Goal: Task Accomplishment & Management: Use online tool/utility

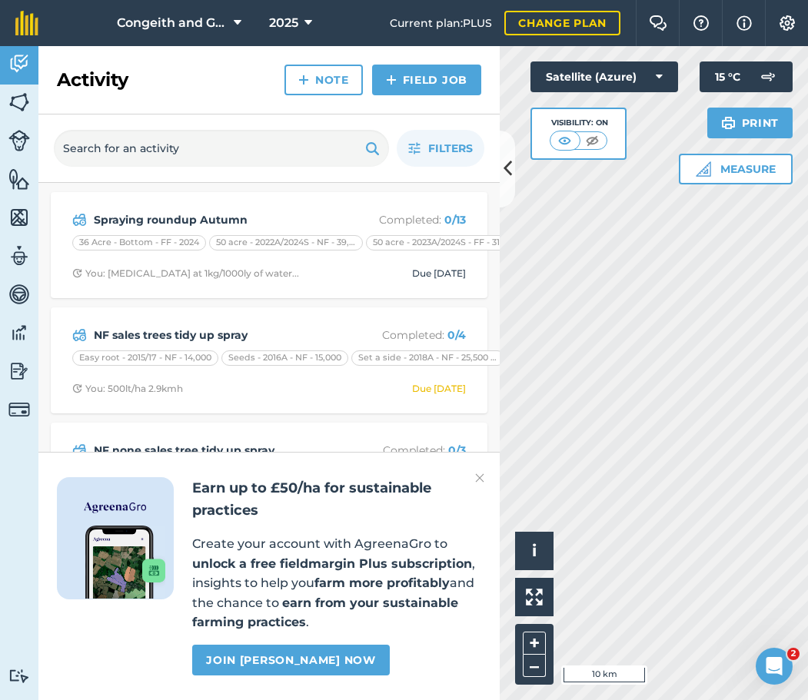
click at [478, 477] on img at bounding box center [479, 478] width 9 height 18
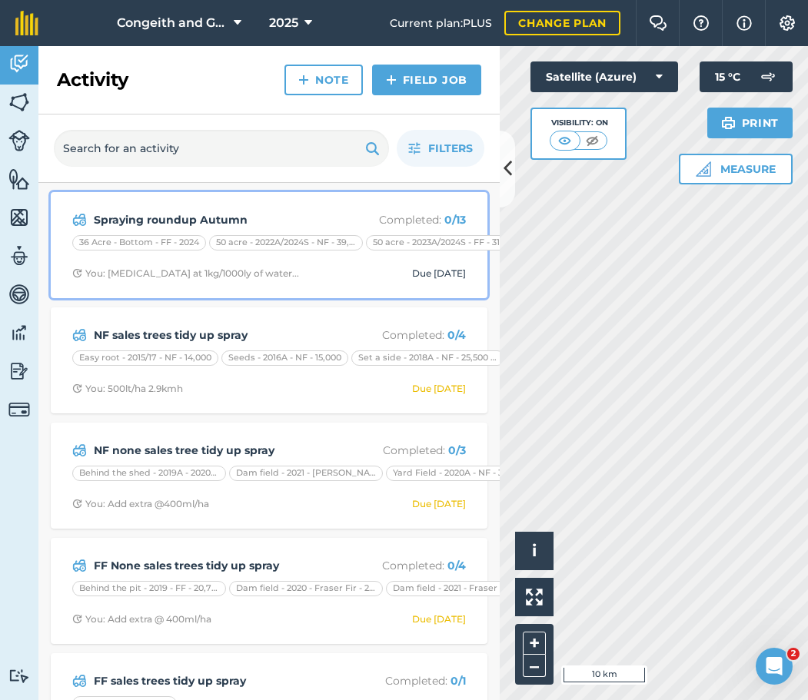
click at [218, 224] on strong "Spraying roundup Autumn" at bounding box center [216, 219] width 244 height 17
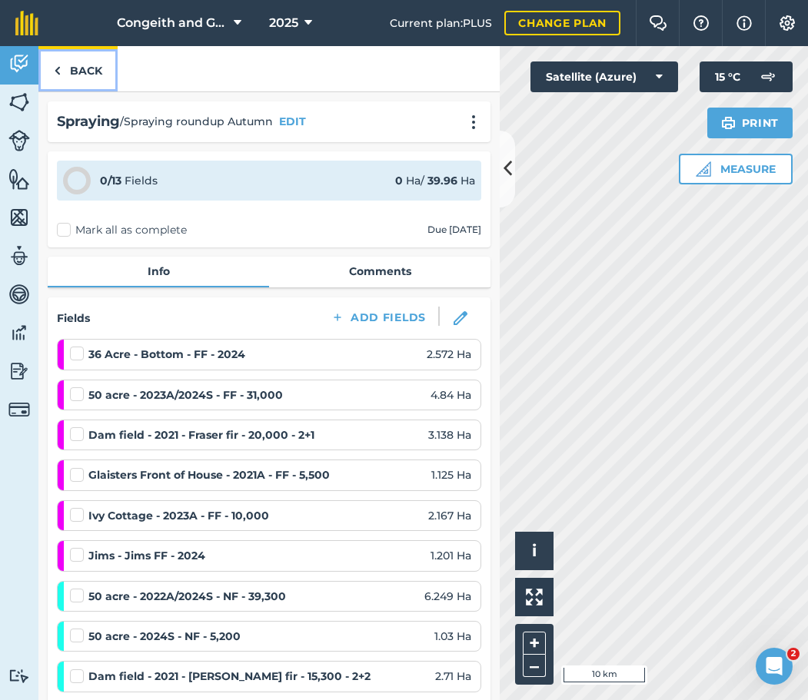
click at [82, 68] on link "Back" at bounding box center [77, 68] width 79 height 45
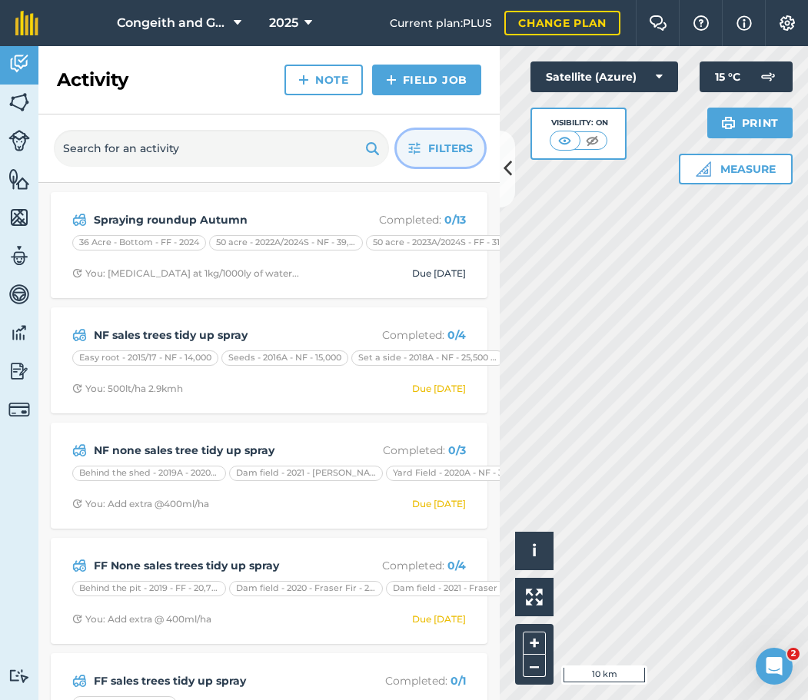
click at [423, 150] on button "Filters" at bounding box center [441, 148] width 88 height 37
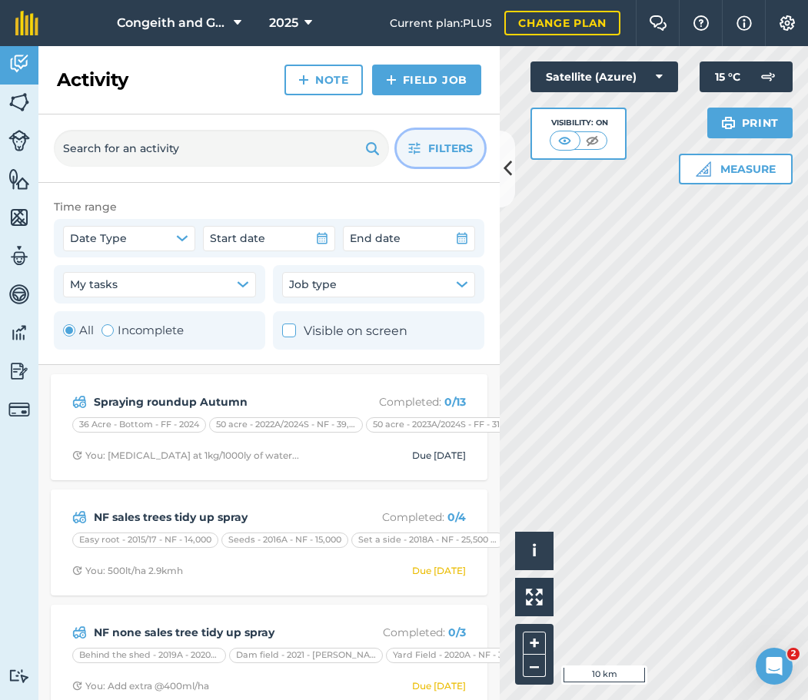
click at [154, 334] on label "Incomplete" at bounding box center [142, 330] width 82 height 18
radio input "false"
radio input "true"
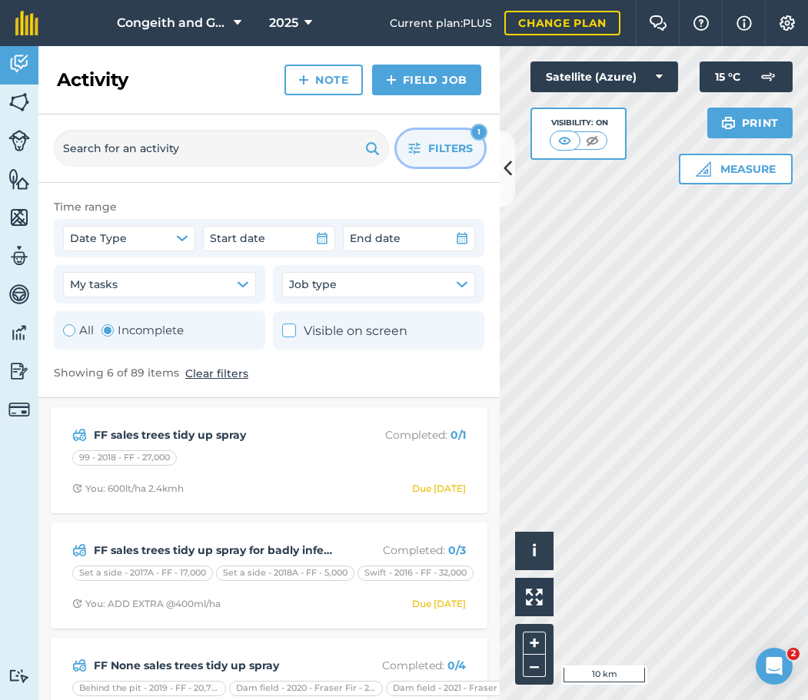
click at [455, 154] on span "Filters" at bounding box center [450, 148] width 45 height 17
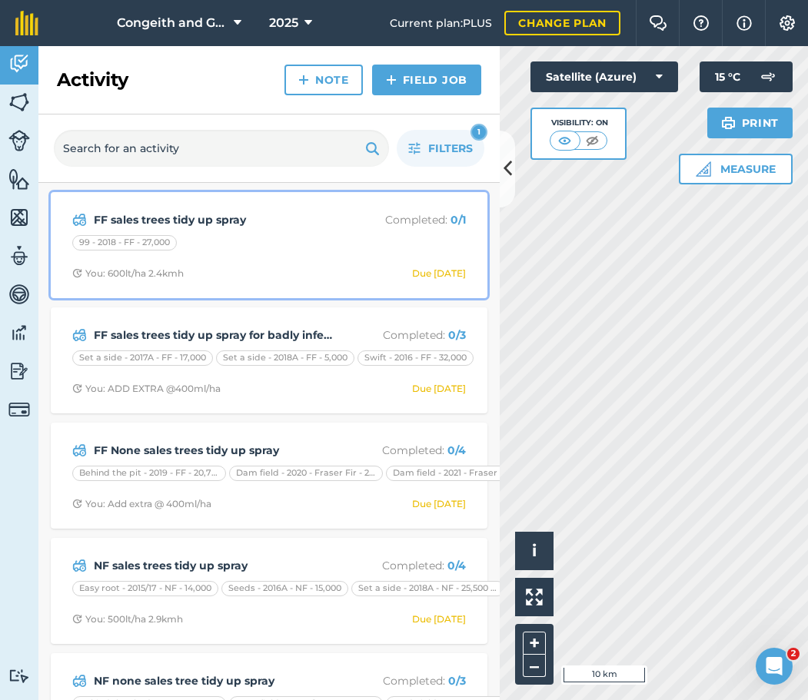
click at [234, 234] on div "FF sales trees tidy up spray Completed : 0 / 1 99 - 2018 - FF - 27,000 You: 600…" at bounding box center [269, 245] width 418 height 88
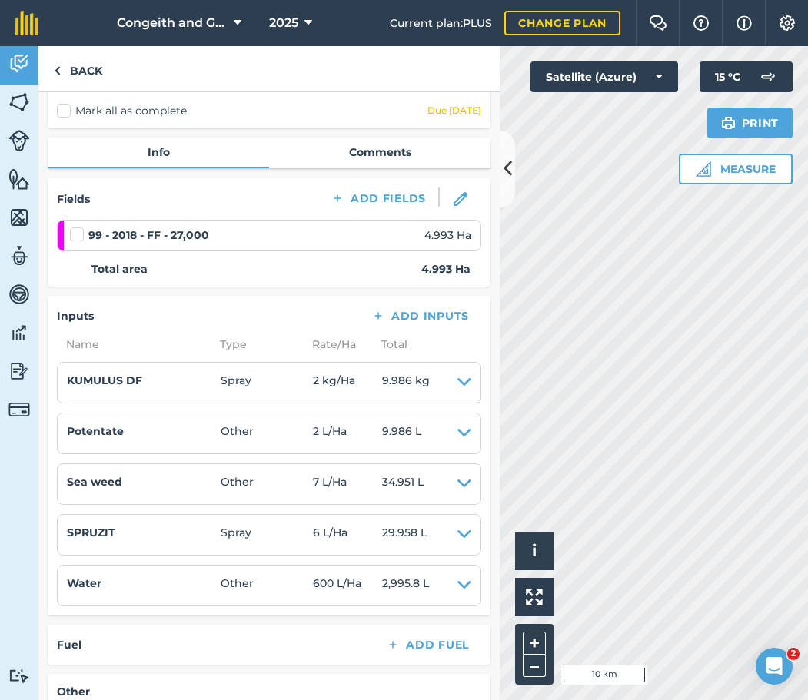
scroll to position [332, 0]
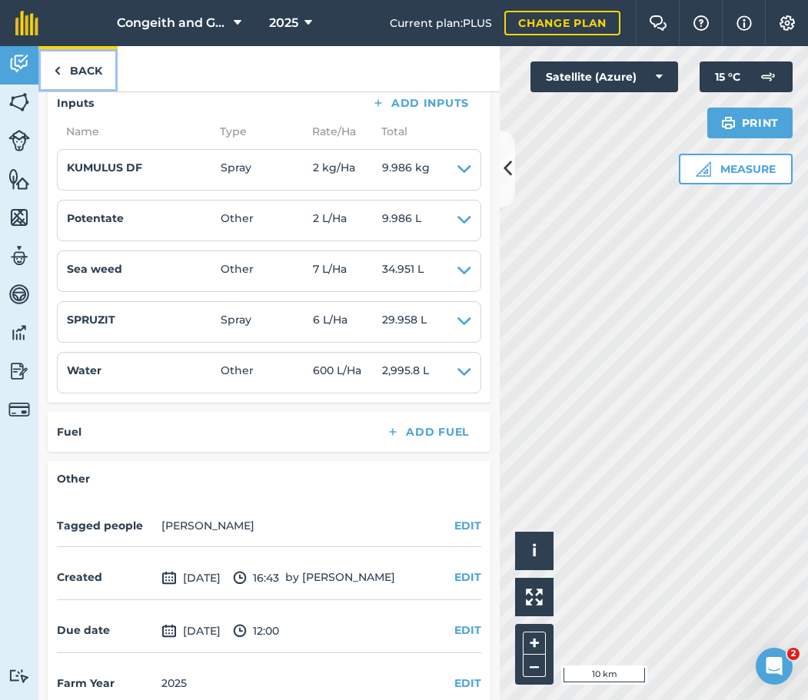
click at [92, 70] on link "Back" at bounding box center [77, 68] width 79 height 45
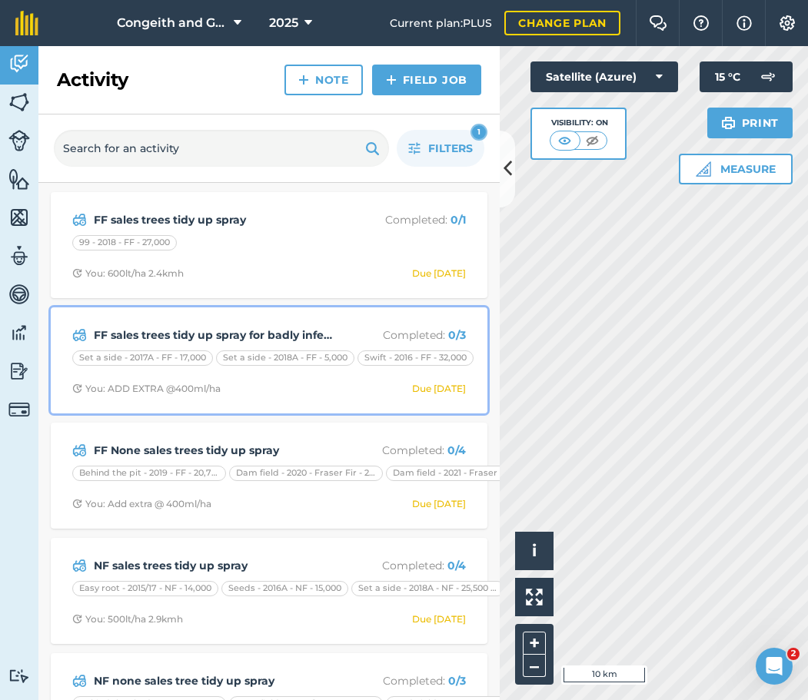
click at [187, 328] on strong "FF sales trees tidy up spray for badly infected trees" at bounding box center [216, 335] width 244 height 17
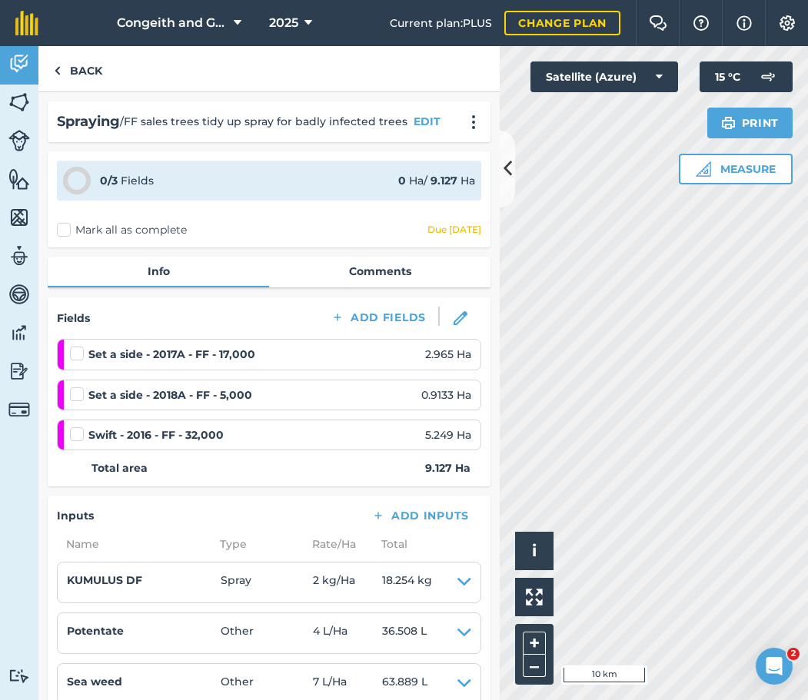
scroll to position [332, 0]
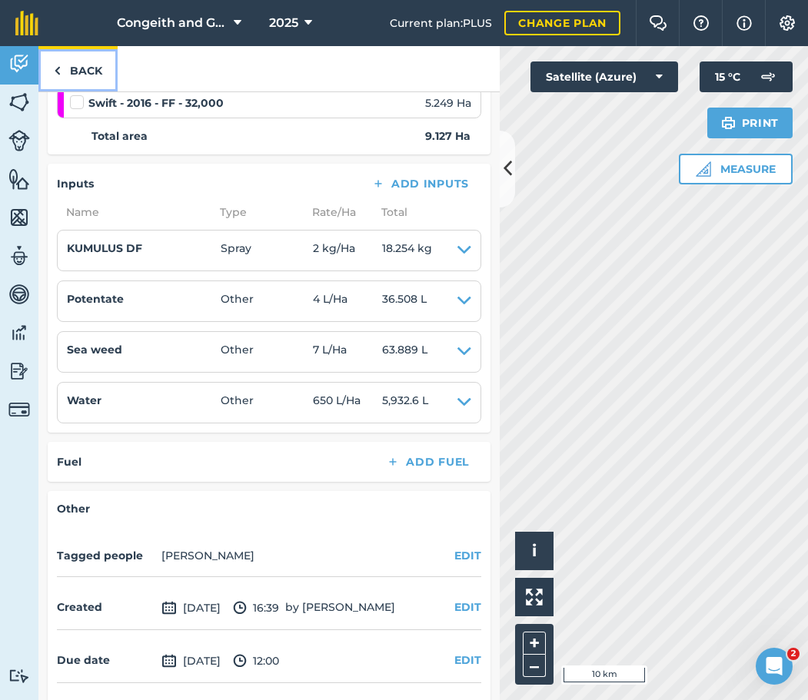
click at [88, 71] on link "Back" at bounding box center [77, 68] width 79 height 45
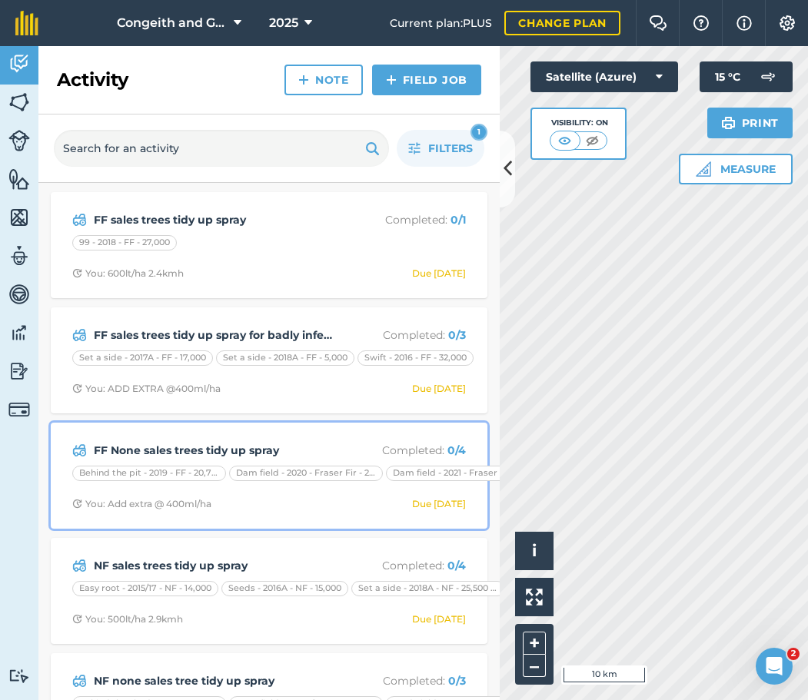
click at [248, 451] on strong "FF None sales trees tidy up spray" at bounding box center [216, 450] width 244 height 17
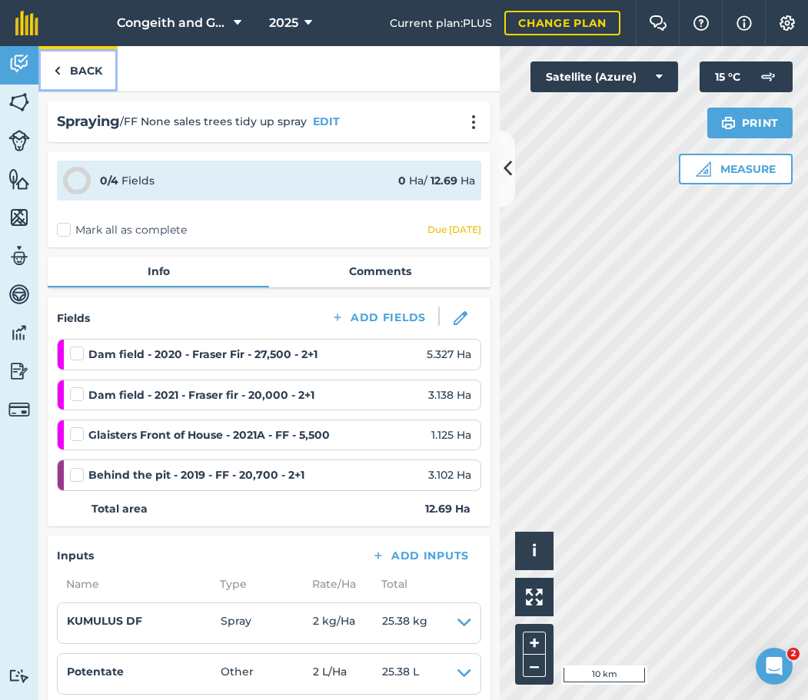
click at [78, 64] on link "Back" at bounding box center [77, 68] width 79 height 45
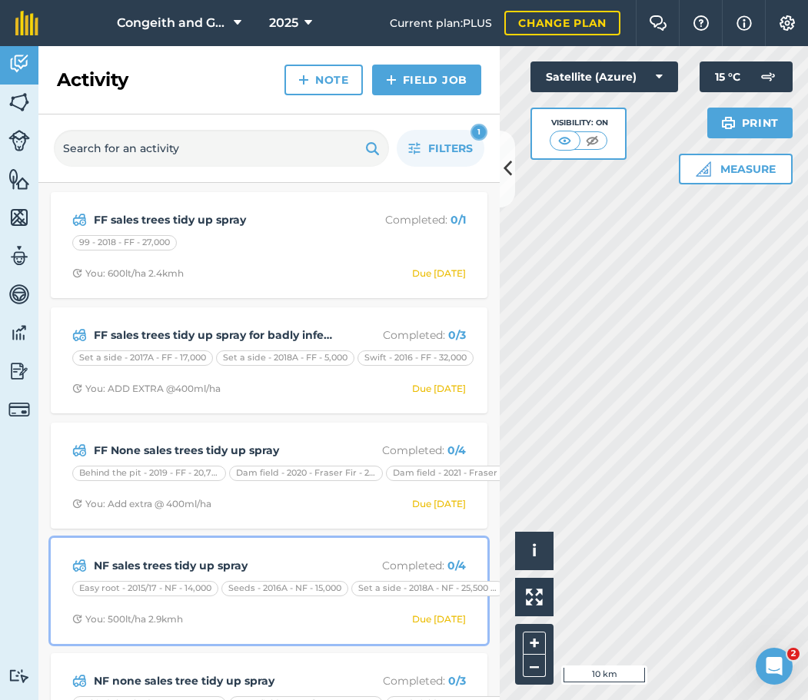
click at [209, 560] on strong "NF sales trees tidy up spray" at bounding box center [216, 565] width 244 height 17
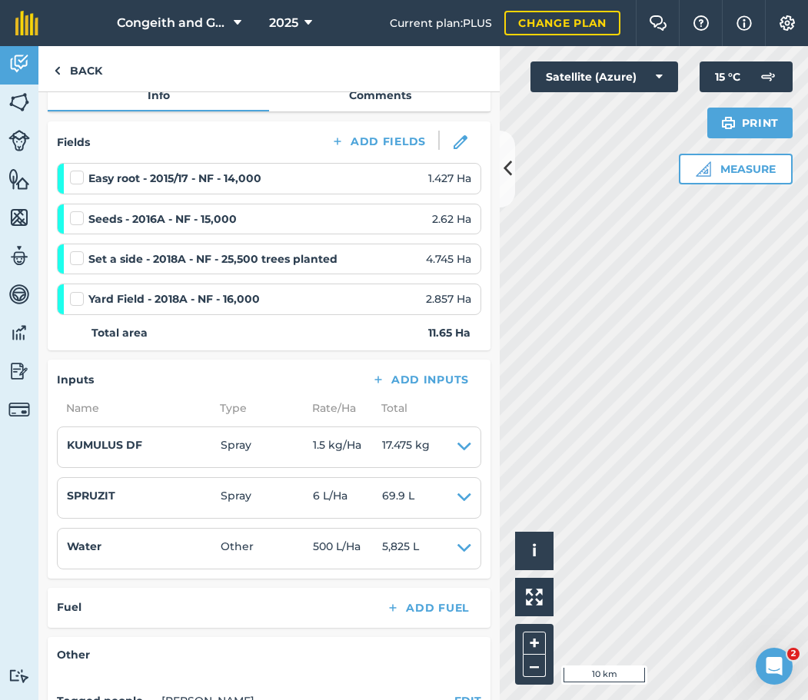
scroll to position [249, 0]
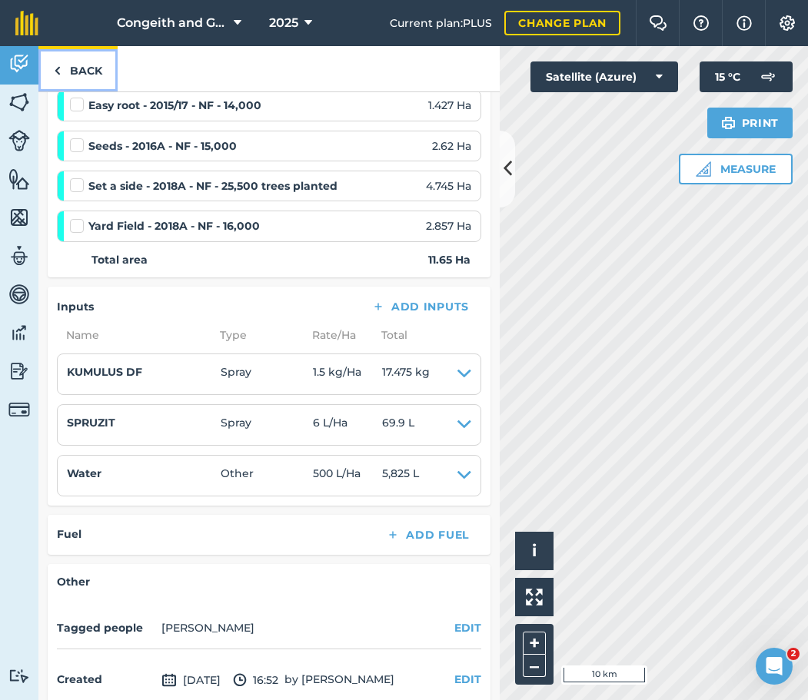
click at [75, 65] on link "Back" at bounding box center [77, 68] width 79 height 45
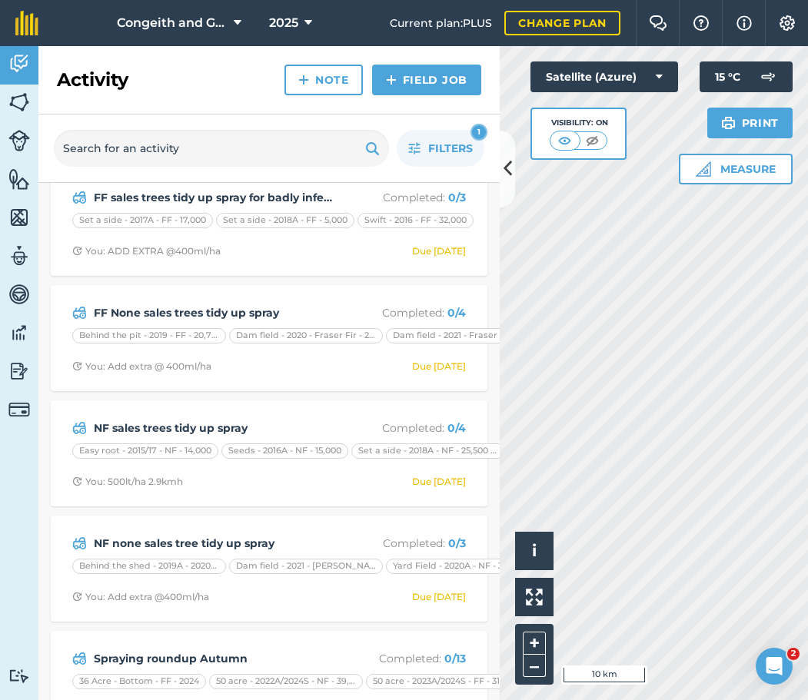
scroll to position [166, 0]
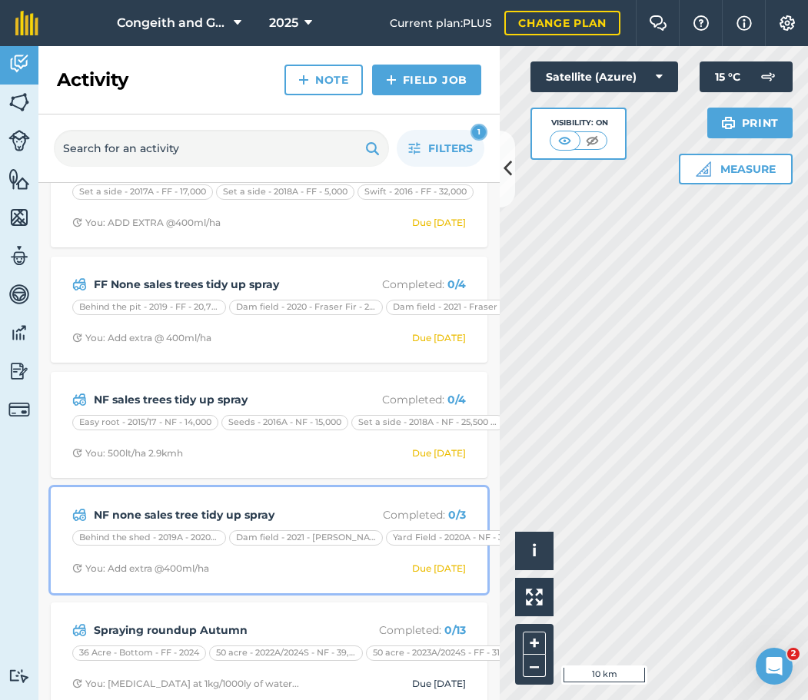
click at [278, 504] on div "NF none sales tree tidy up spray Completed : 0 / 3 Behind the shed - 2019A - 20…" at bounding box center [269, 540] width 418 height 88
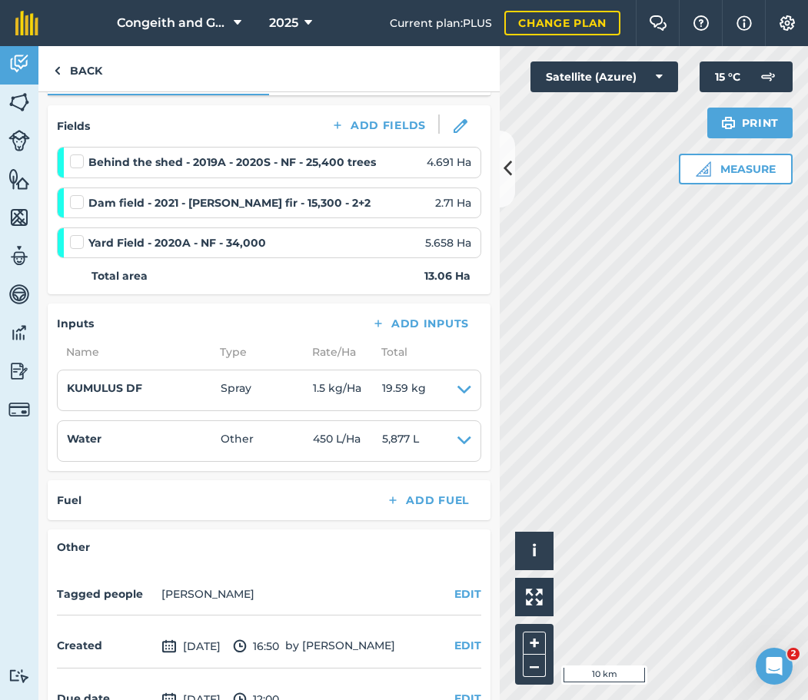
scroll to position [83, 0]
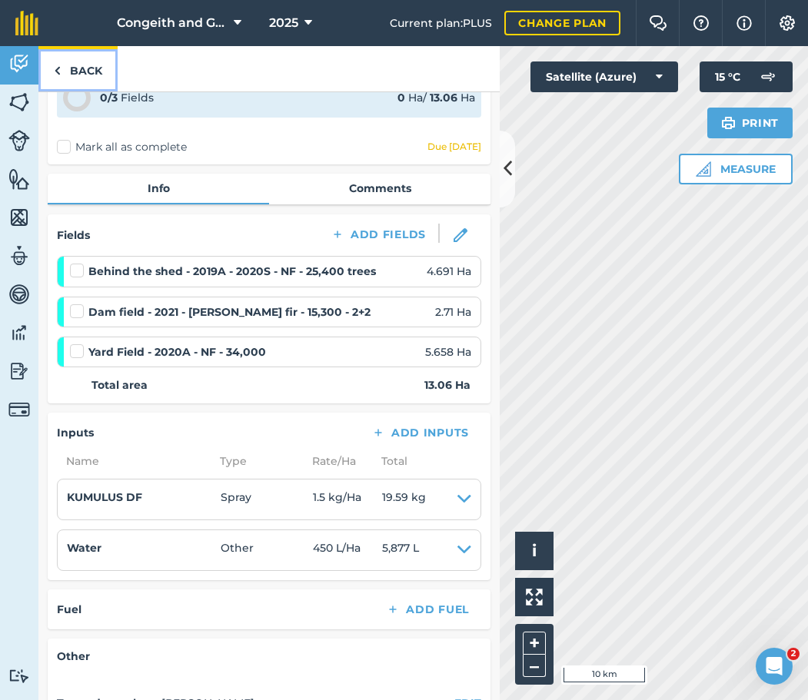
click at [86, 71] on link "Back" at bounding box center [77, 68] width 79 height 45
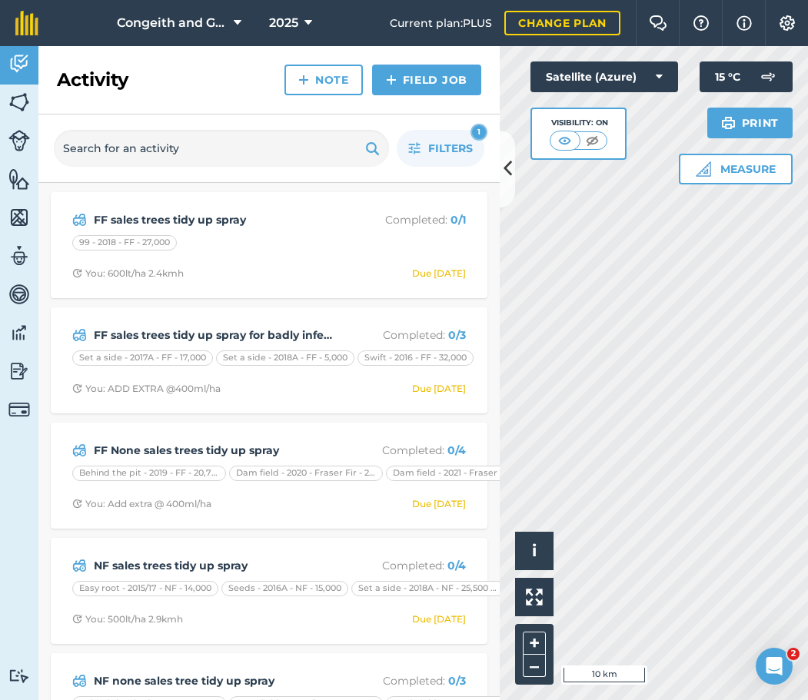
scroll to position [183, 0]
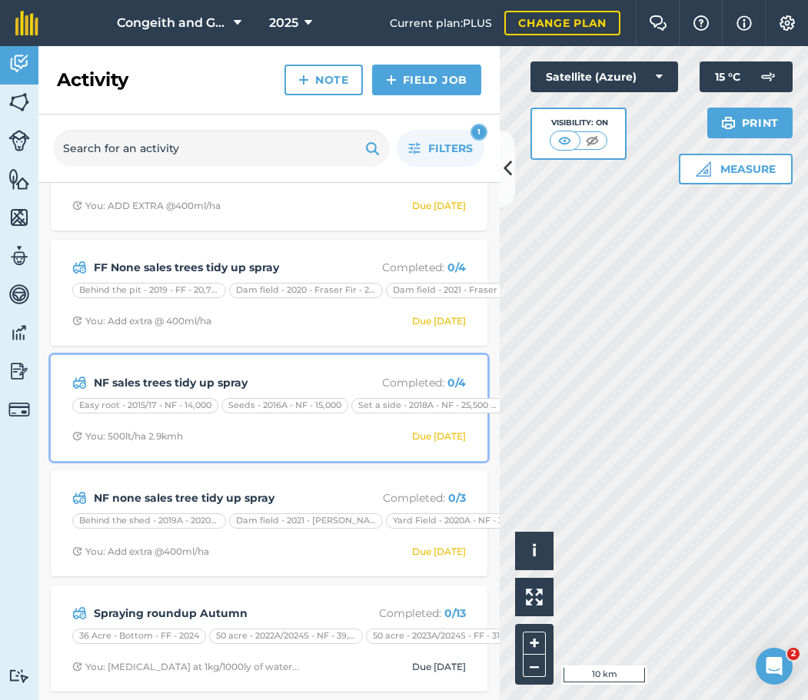
click at [230, 387] on strong "NF sales trees tidy up spray" at bounding box center [216, 382] width 244 height 17
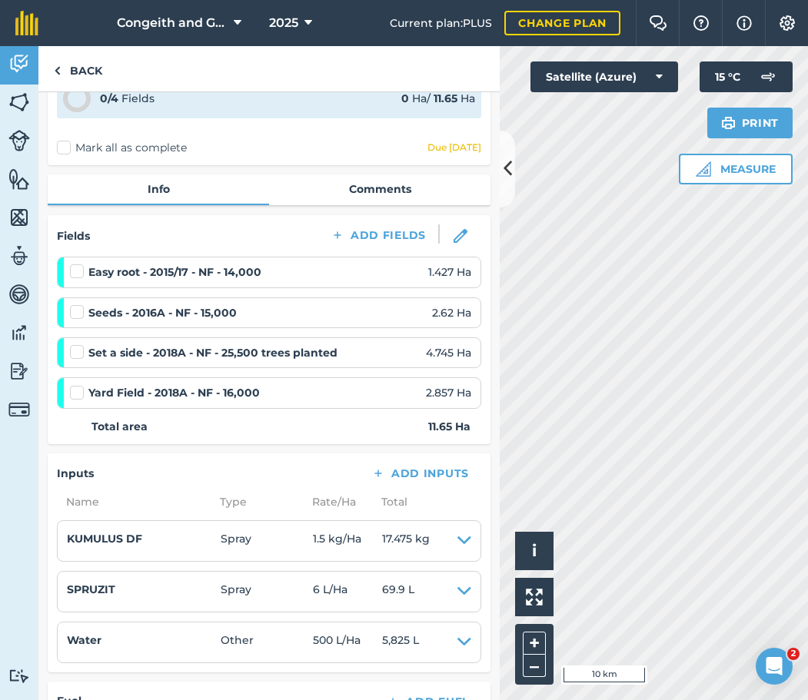
scroll to position [249, 0]
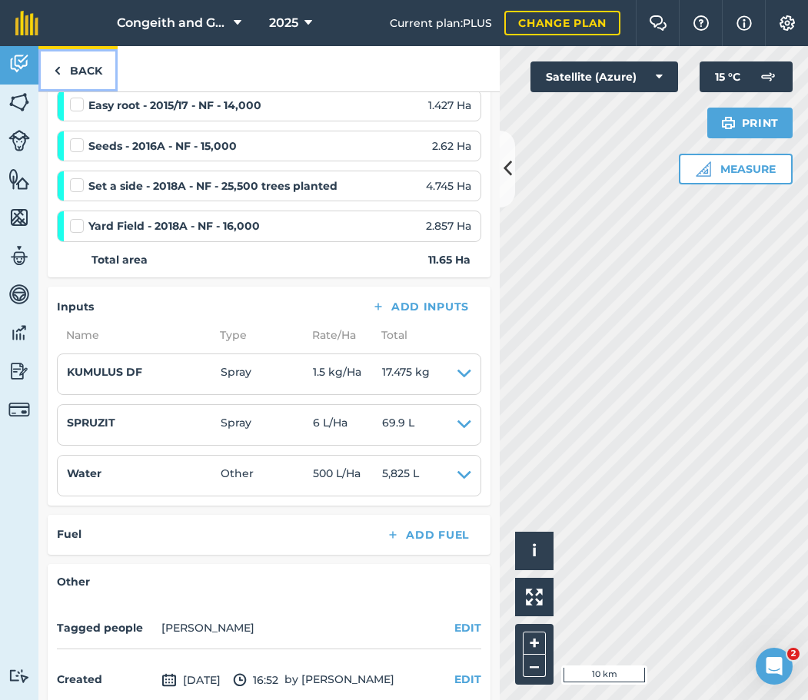
click at [81, 65] on link "Back" at bounding box center [77, 68] width 79 height 45
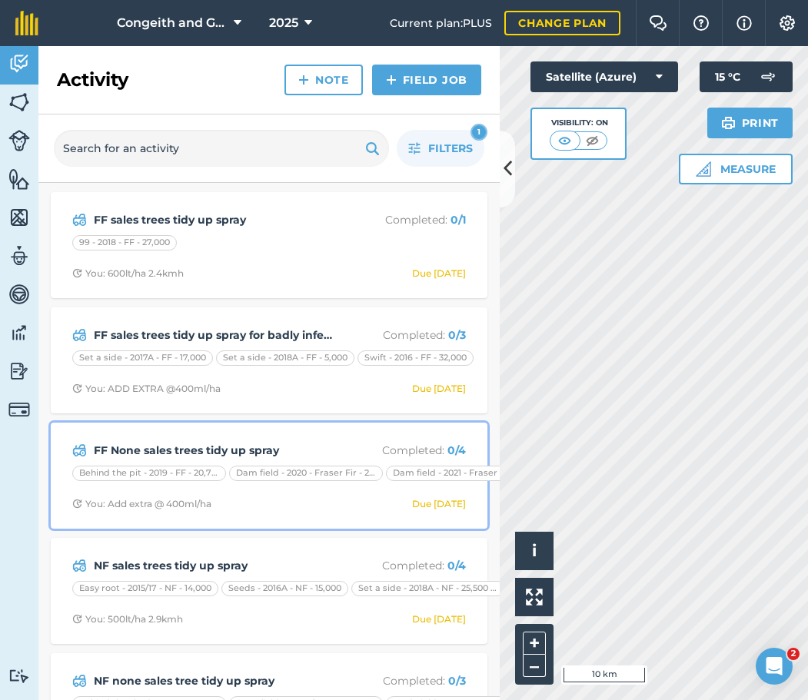
click at [234, 446] on strong "FF None sales trees tidy up spray" at bounding box center [216, 450] width 244 height 17
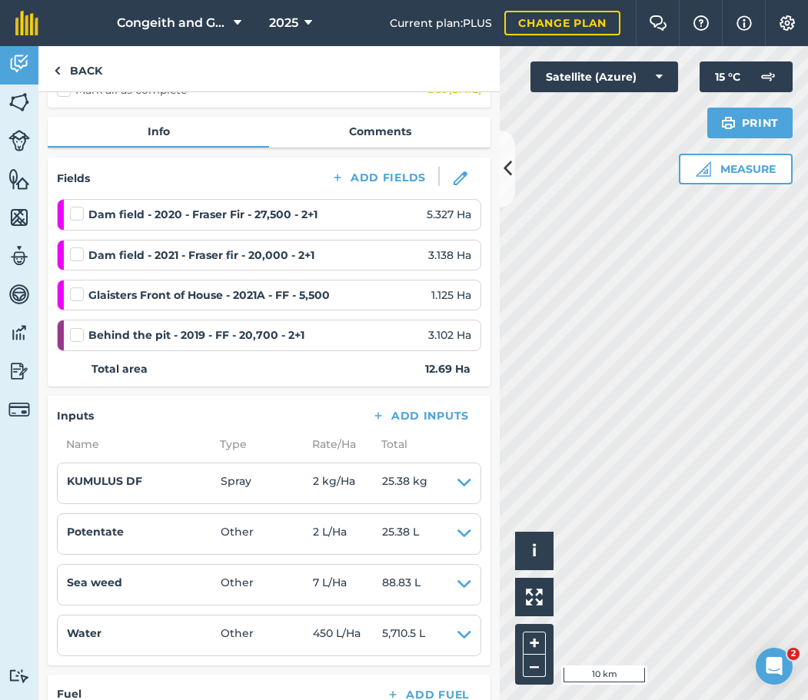
scroll to position [166, 0]
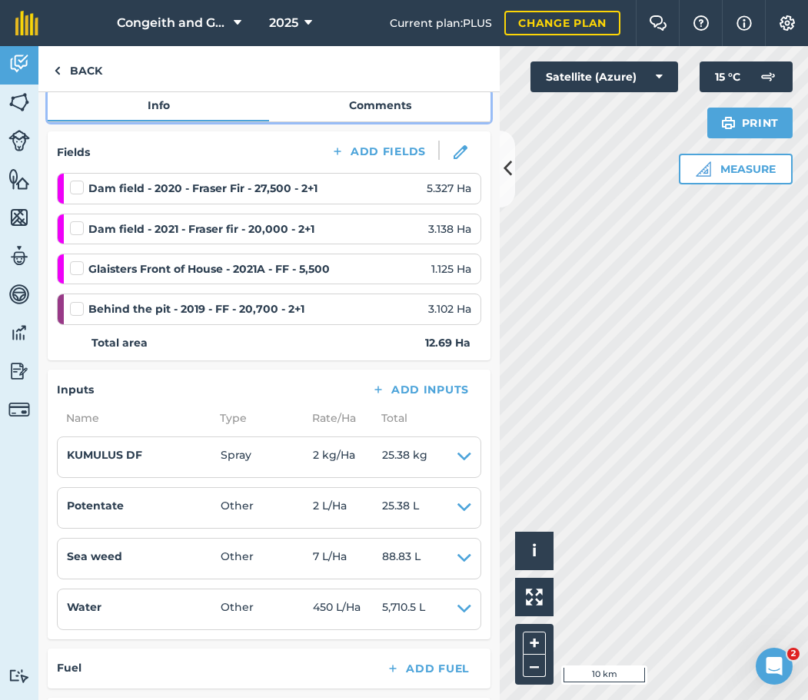
click at [360, 115] on link "Comments" at bounding box center [379, 105] width 221 height 29
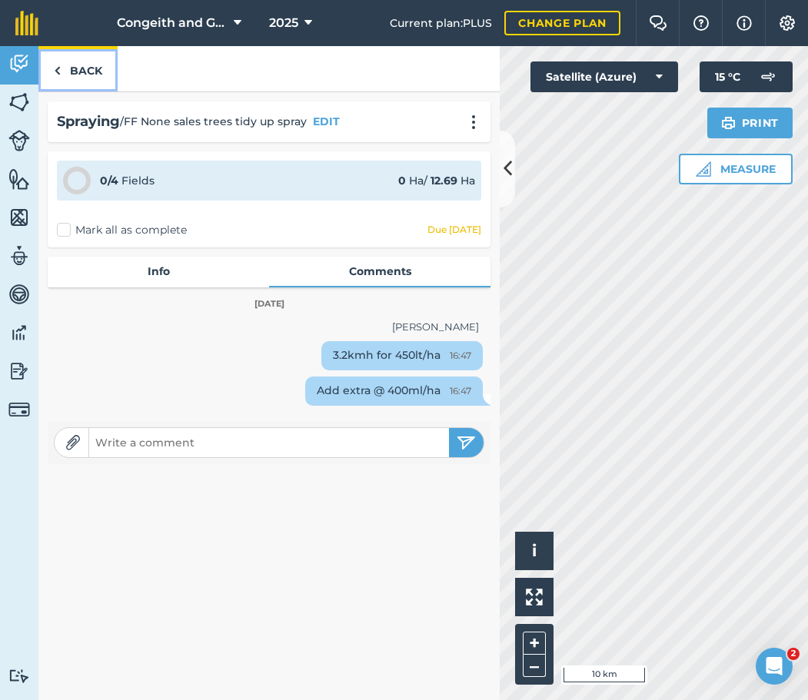
click at [85, 71] on link "Back" at bounding box center [77, 68] width 79 height 45
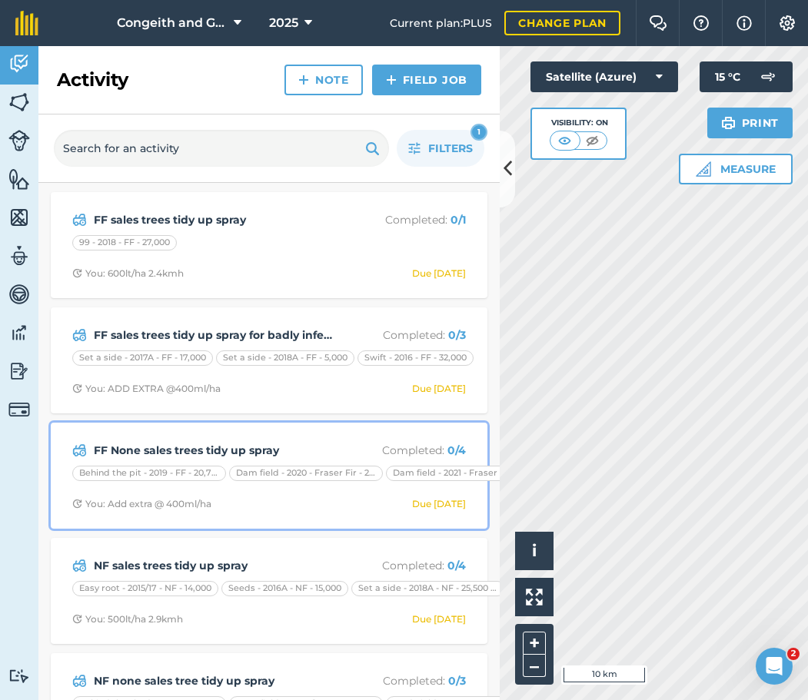
click at [227, 443] on strong "FF None sales trees tidy up spray" at bounding box center [216, 450] width 244 height 17
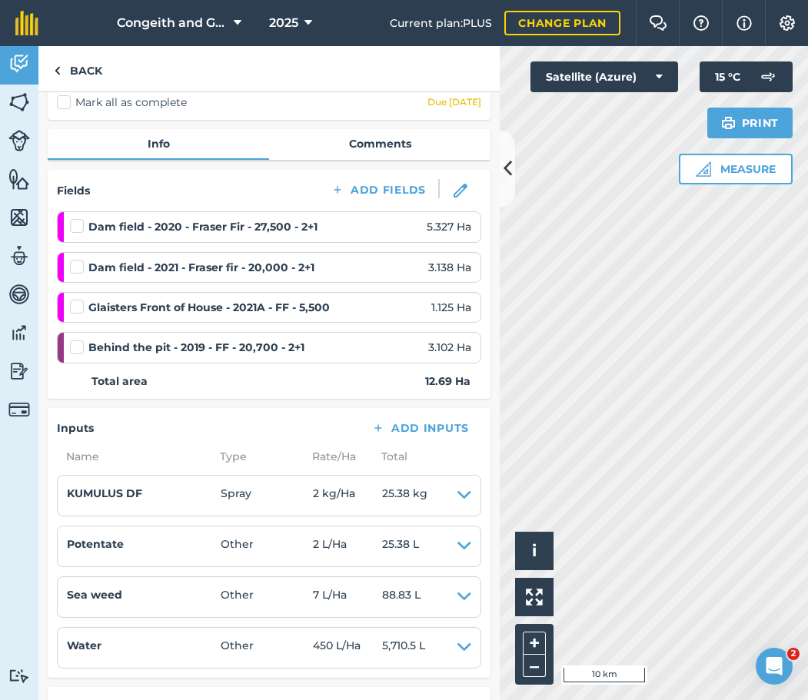
scroll to position [166, 0]
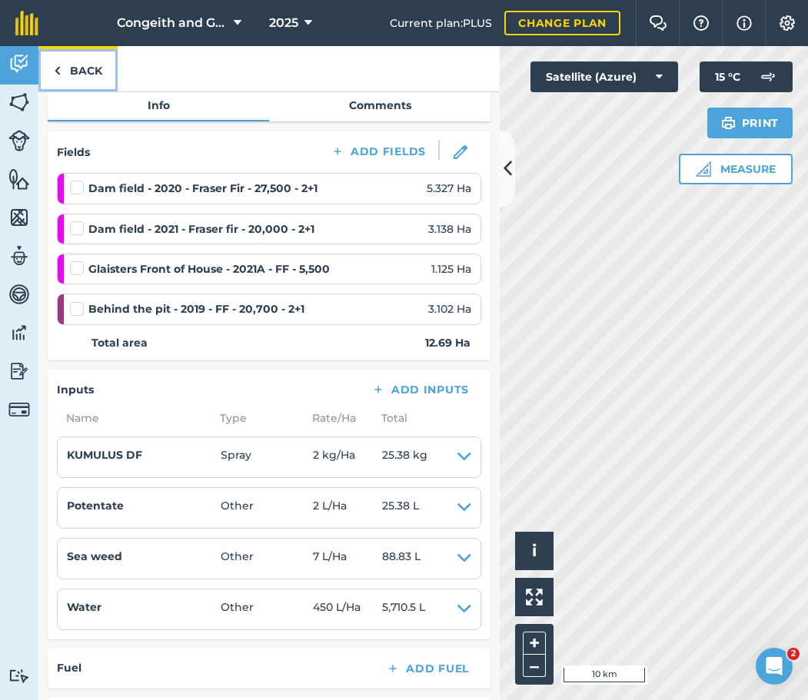
click at [85, 63] on link "Back" at bounding box center [77, 68] width 79 height 45
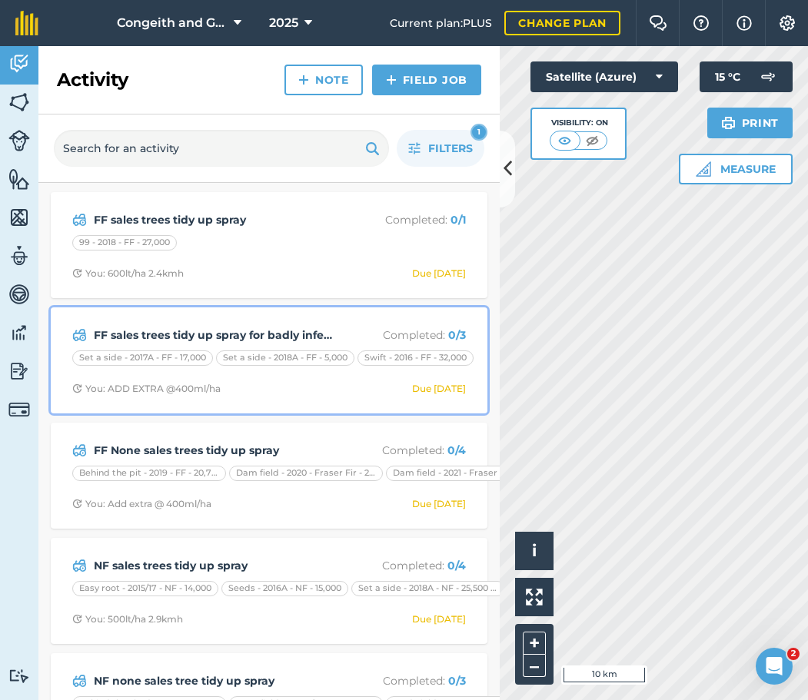
click at [205, 340] on strong "FF sales trees tidy up spray for badly infected trees" at bounding box center [216, 335] width 244 height 17
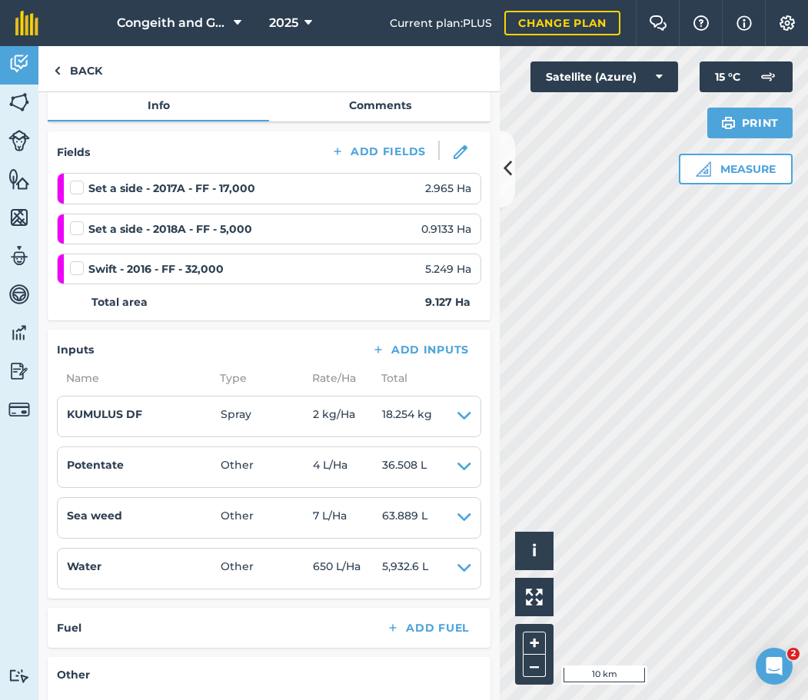
scroll to position [83, 0]
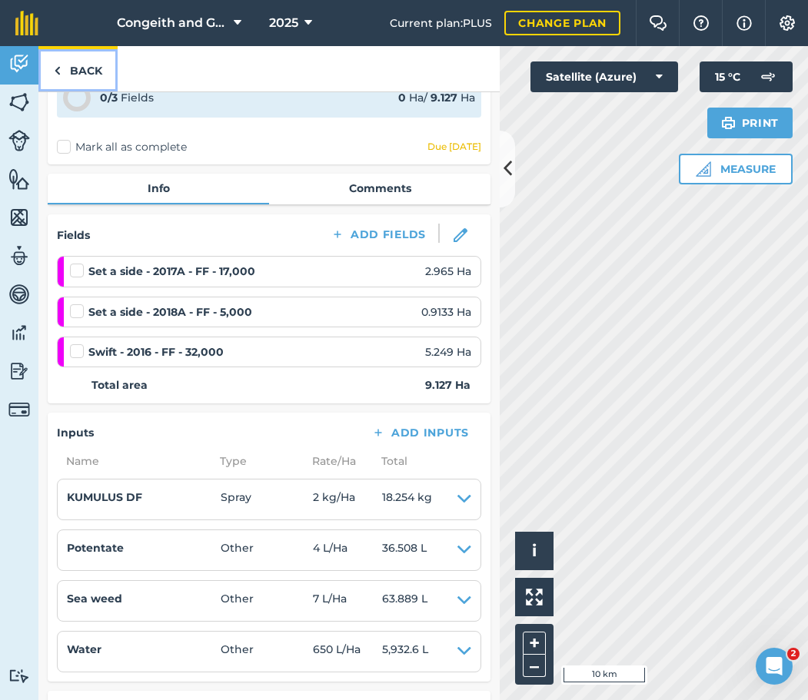
click at [91, 60] on link "Back" at bounding box center [77, 68] width 79 height 45
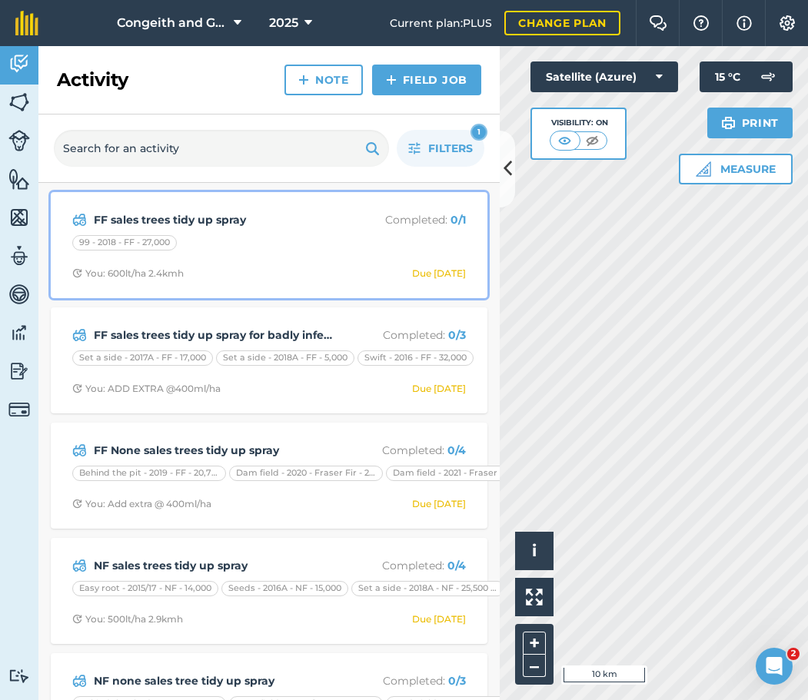
click at [209, 219] on strong "FF sales trees tidy up spray" at bounding box center [216, 219] width 244 height 17
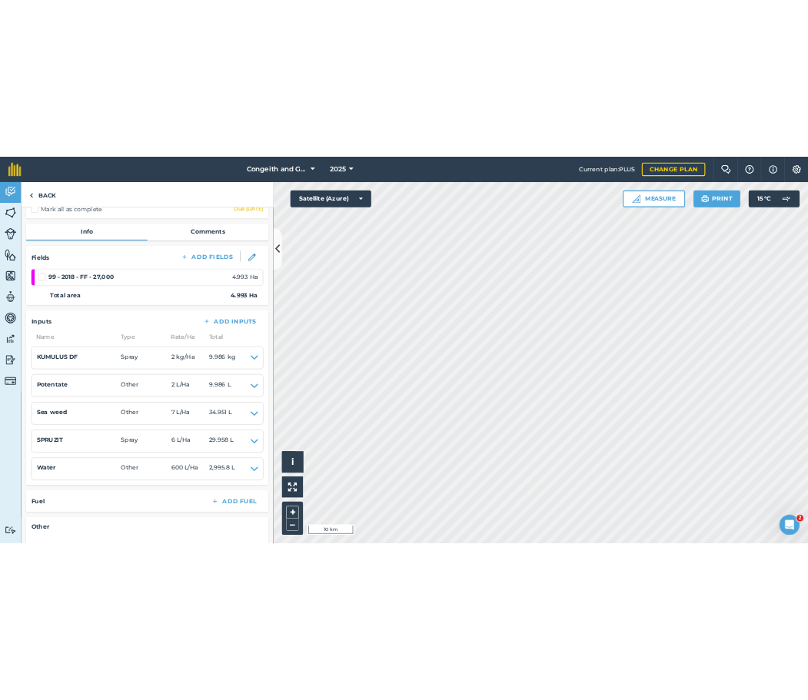
scroll to position [166, 0]
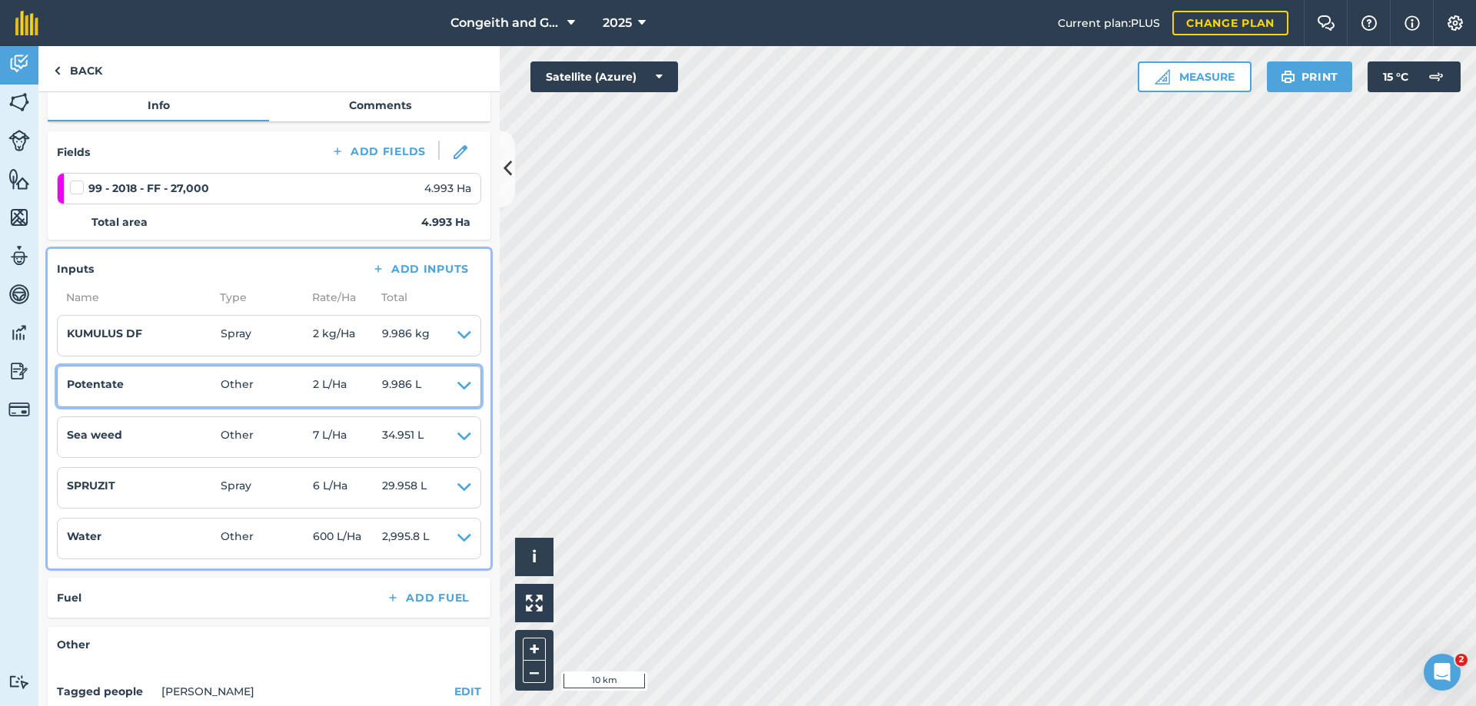
click at [466, 386] on icon at bounding box center [464, 387] width 14 height 22
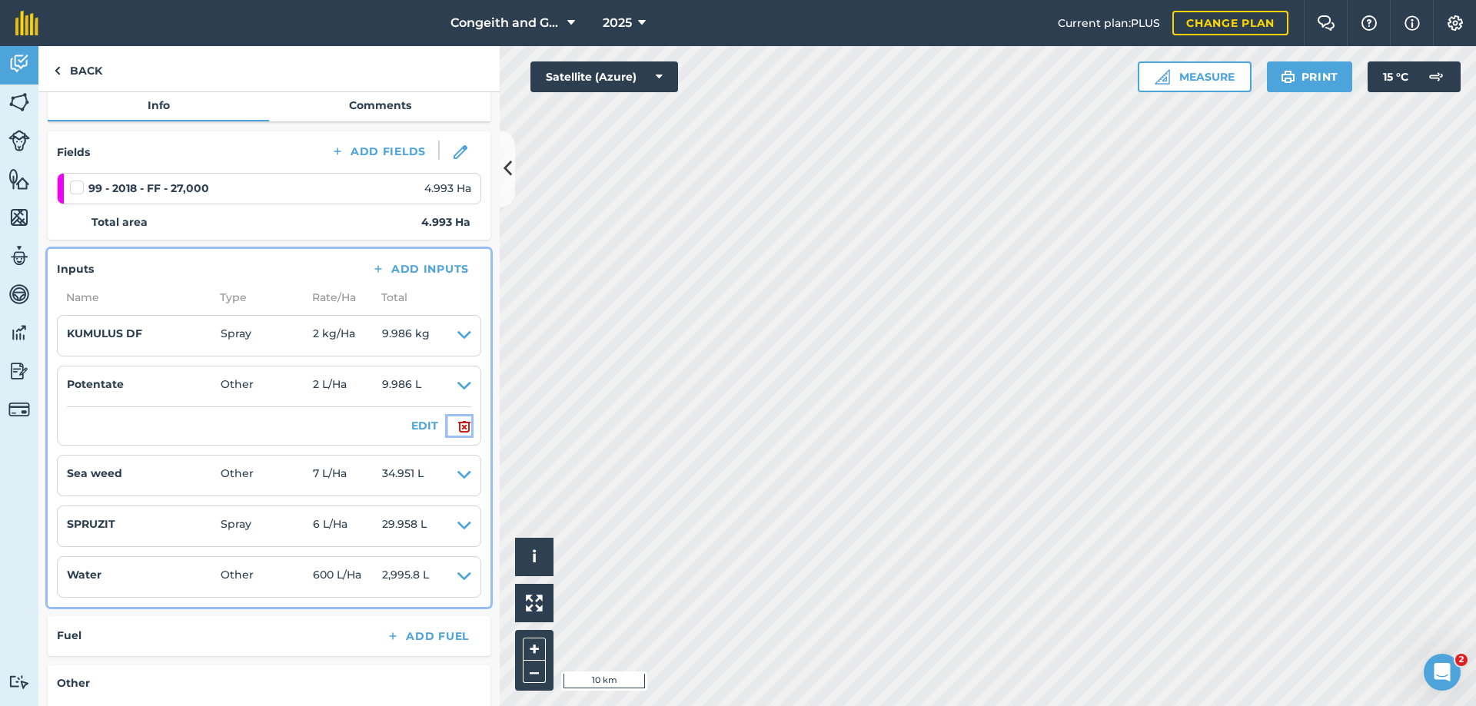
click at [461, 426] on img at bounding box center [464, 426] width 14 height 18
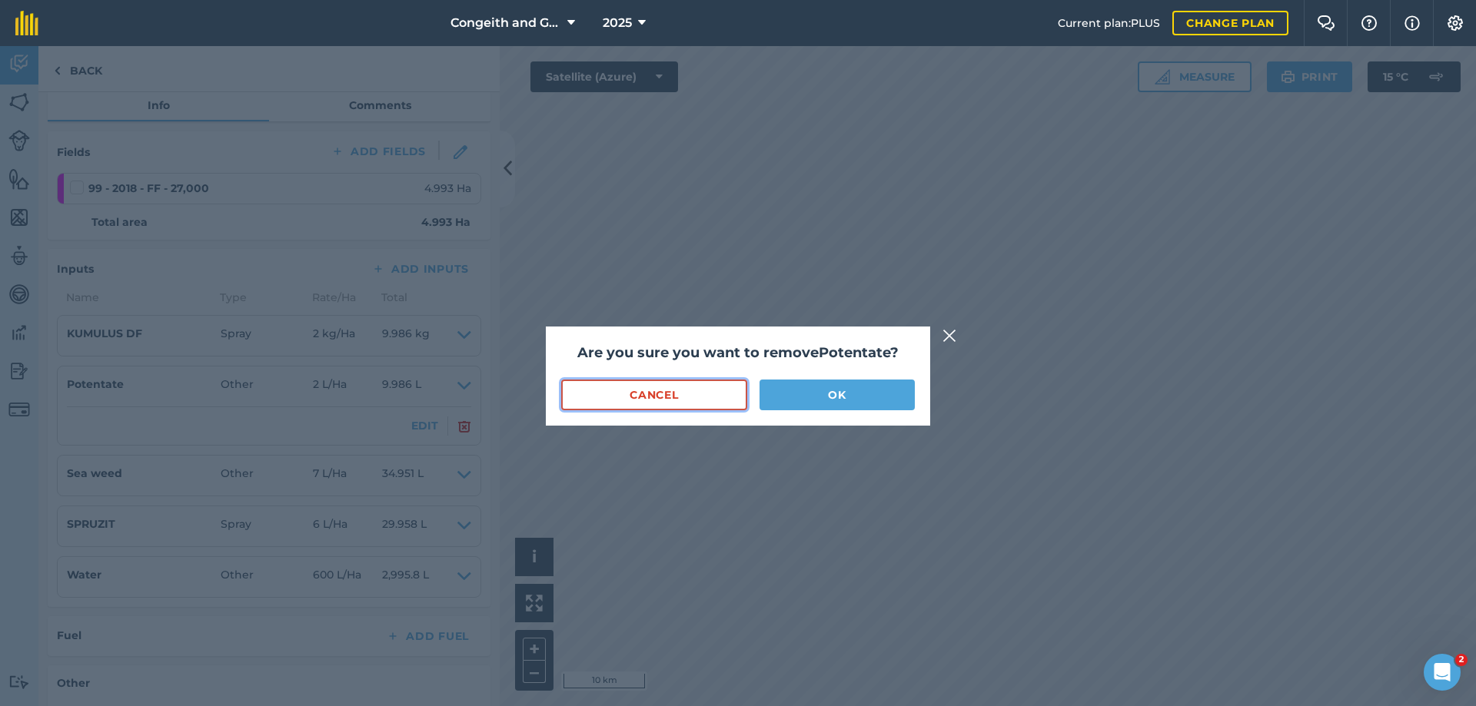
click at [712, 393] on button "Cancel" at bounding box center [654, 395] width 186 height 31
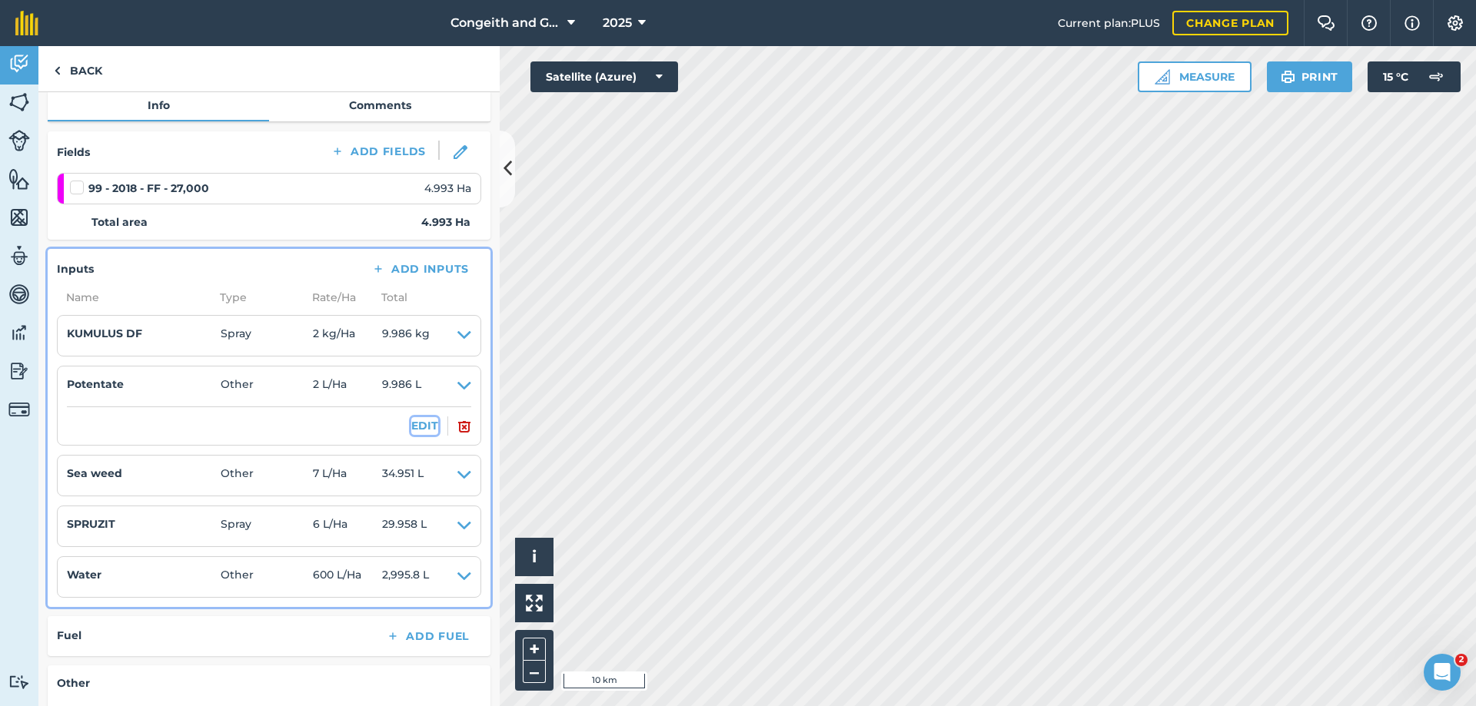
click at [429, 427] on button "EDIT" at bounding box center [424, 425] width 27 height 17
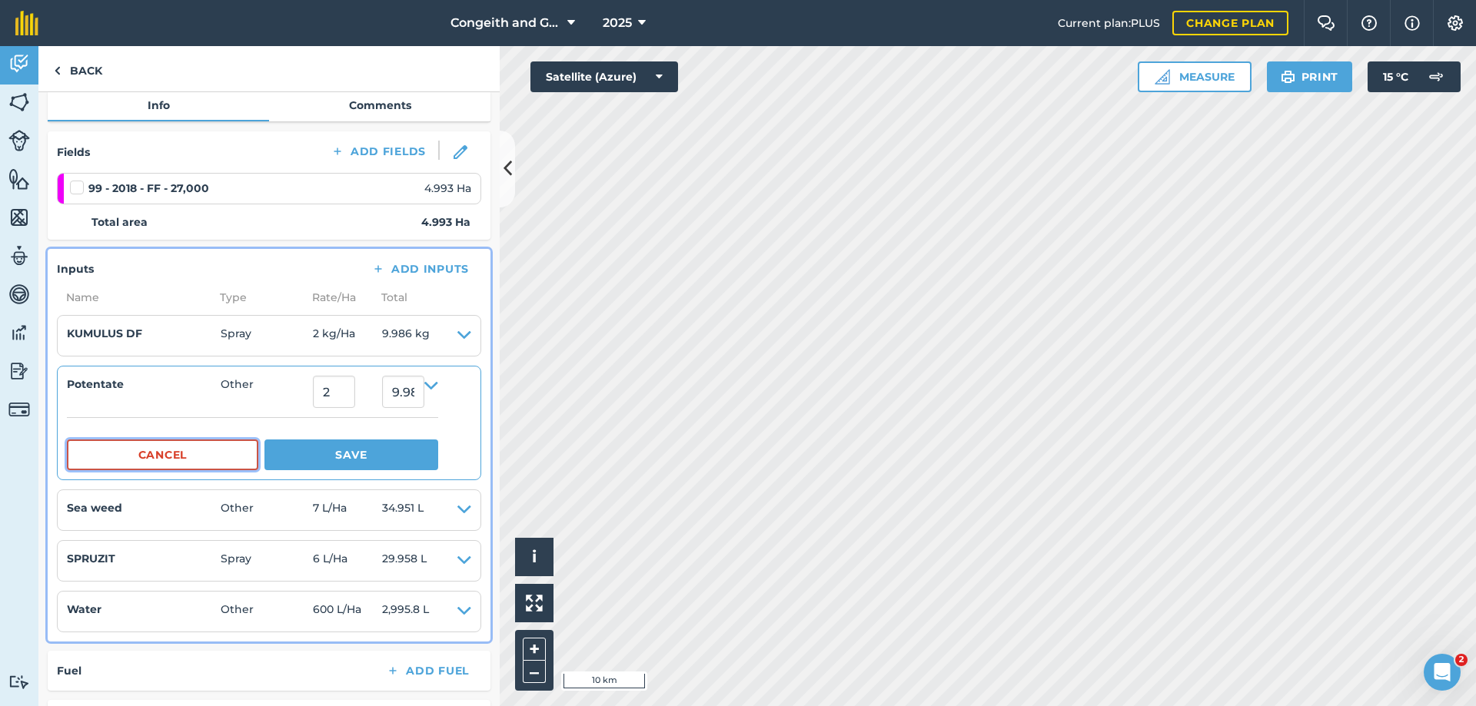
click at [238, 456] on button "Cancel" at bounding box center [162, 455] width 191 height 31
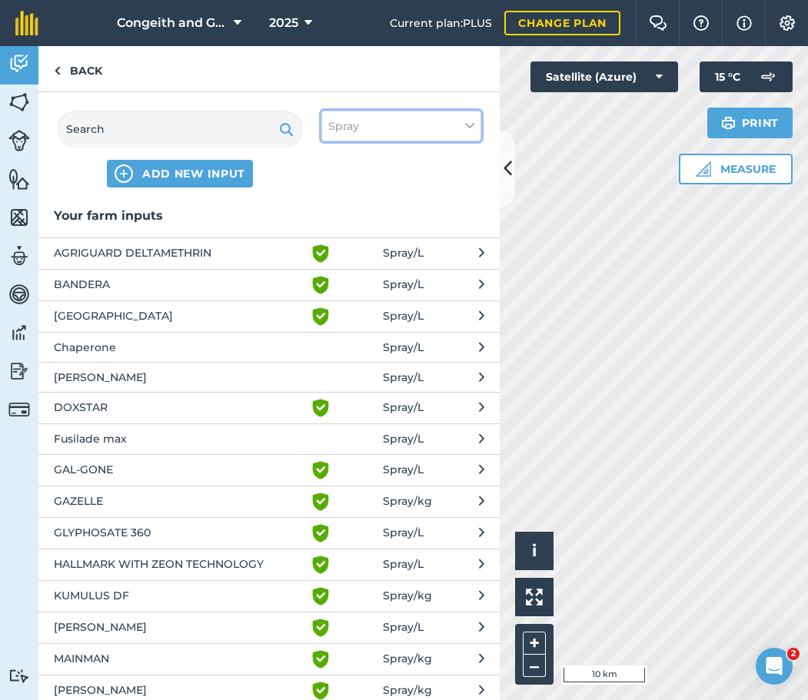
click at [367, 124] on button "Spray" at bounding box center [401, 126] width 160 height 31
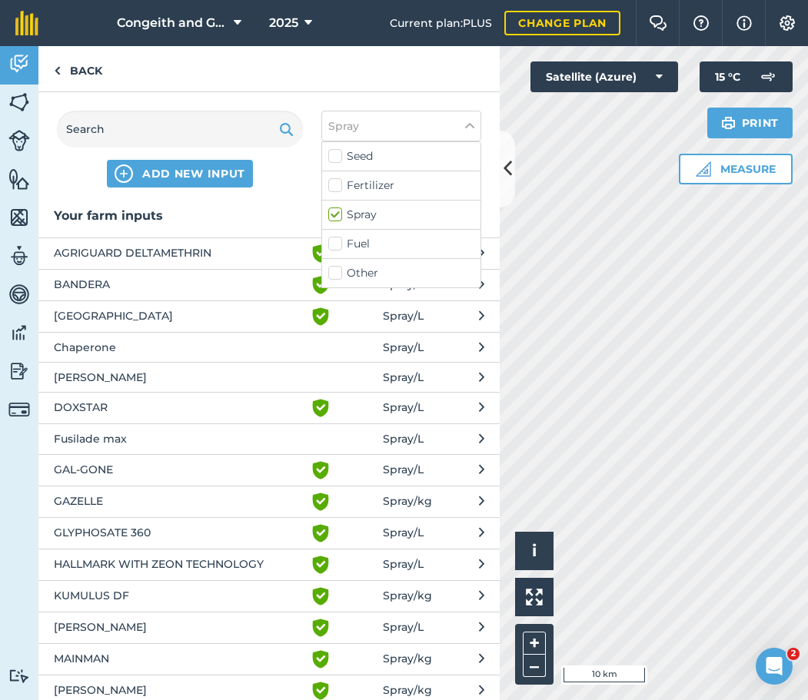
click at [354, 277] on label "Other" at bounding box center [401, 273] width 146 height 16
click at [338, 275] on input "Other" at bounding box center [333, 270] width 10 height 10
checkbox input "true"
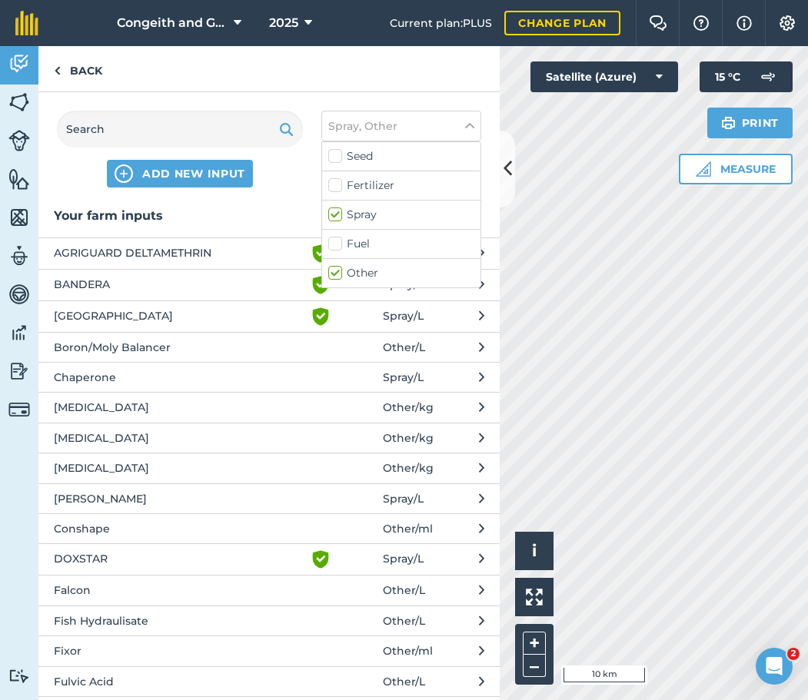
click at [105, 621] on span "Fish Hydraulisate" at bounding box center [179, 620] width 251 height 17
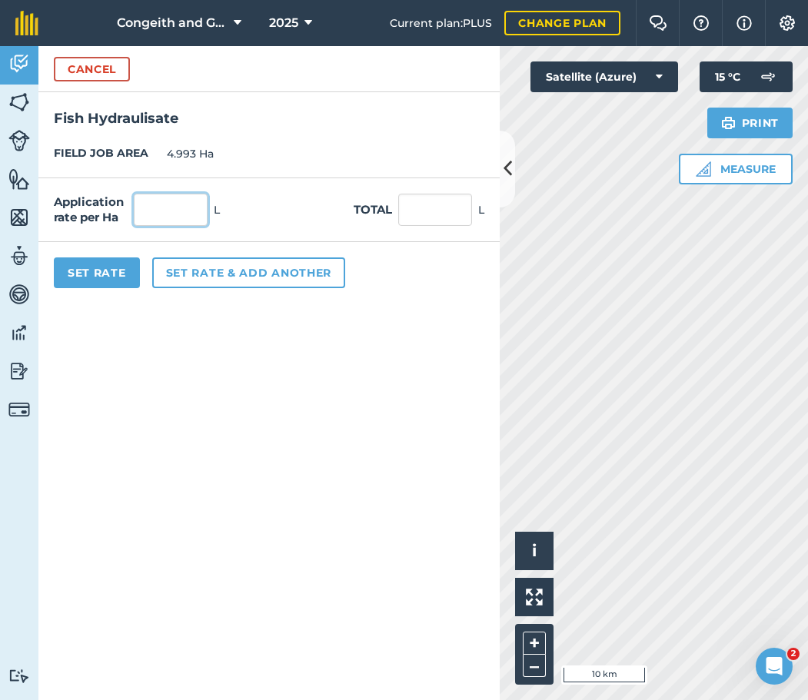
click at [162, 212] on input "text" at bounding box center [171, 210] width 74 height 32
type input "5"
type input "24.965"
click at [174, 271] on button "Set rate & add another" at bounding box center [248, 272] width 193 height 31
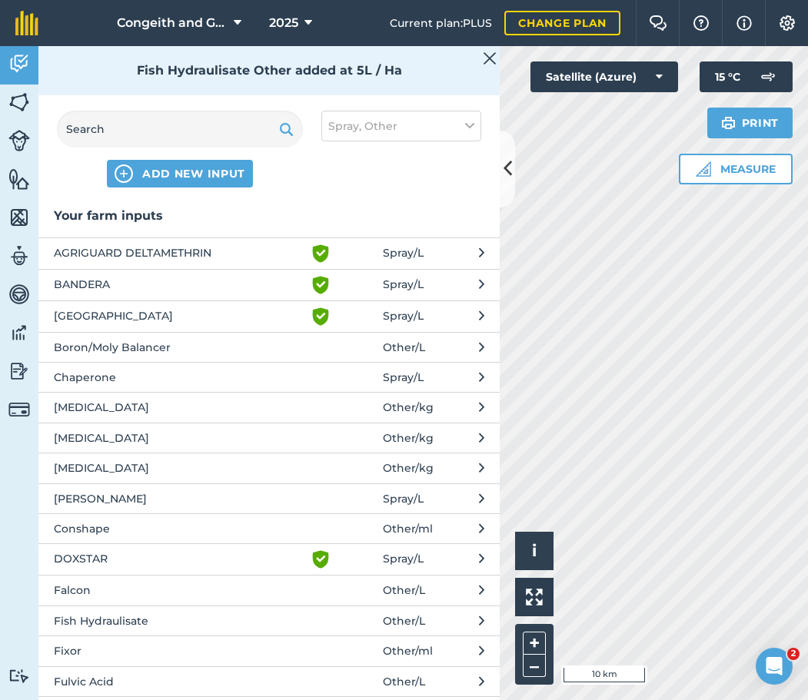
click at [490, 55] on img at bounding box center [490, 58] width 14 height 18
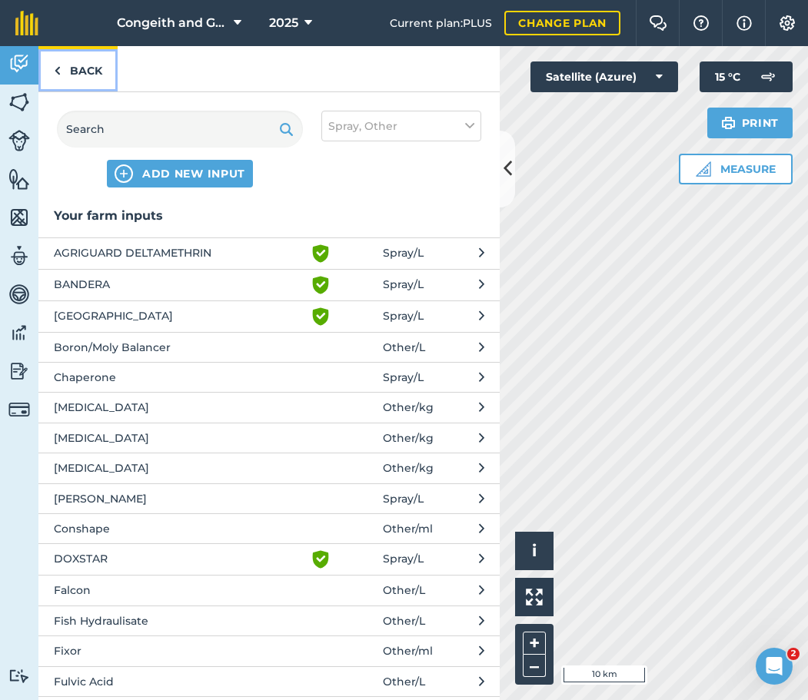
click at [70, 68] on link "Back" at bounding box center [77, 68] width 79 height 45
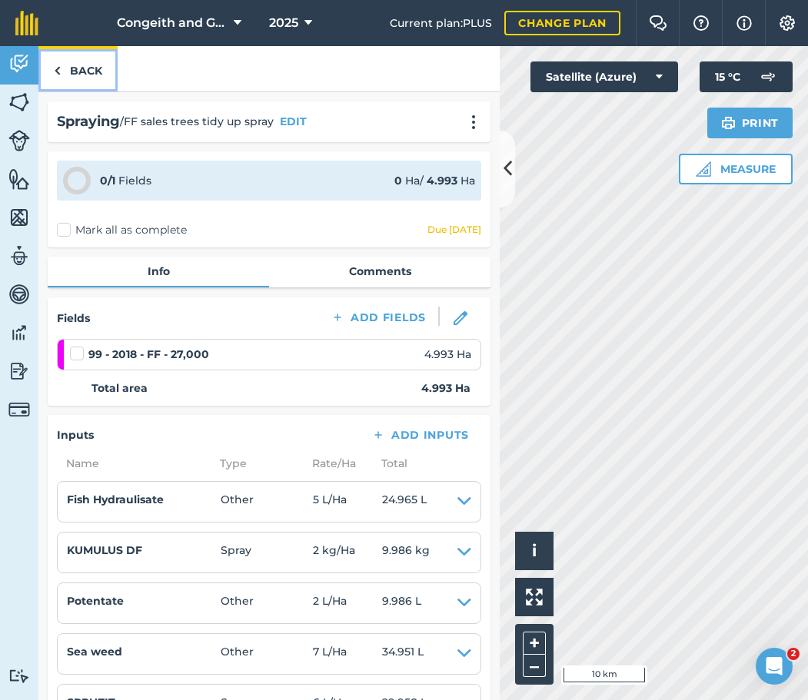
click at [76, 67] on link "Back" at bounding box center [77, 68] width 79 height 45
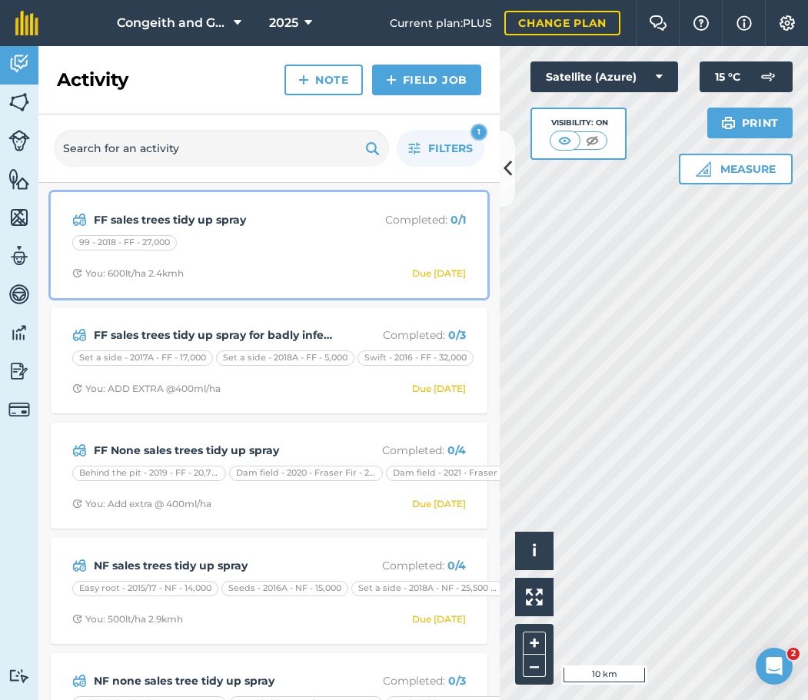
click at [188, 218] on strong "FF sales trees tidy up spray" at bounding box center [216, 219] width 244 height 17
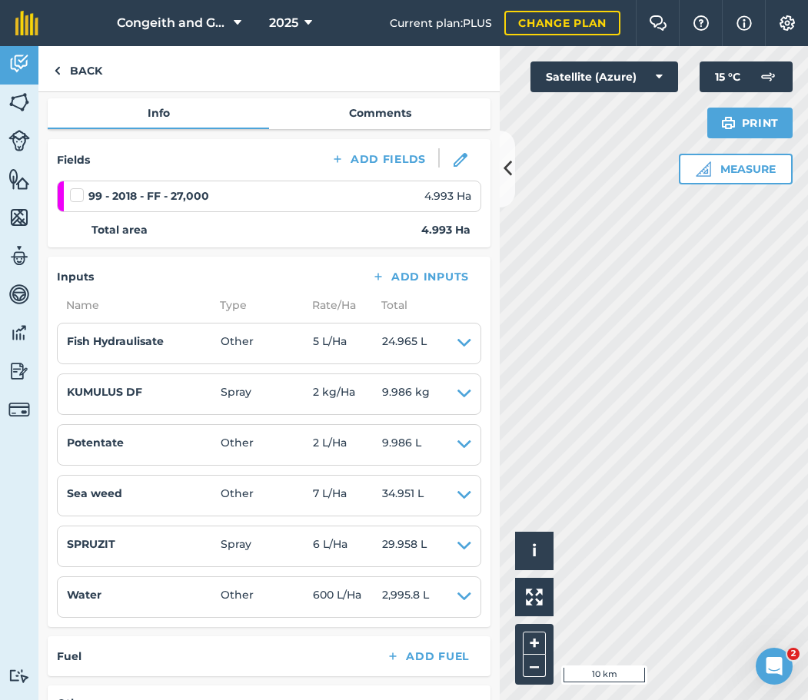
scroll to position [166, 0]
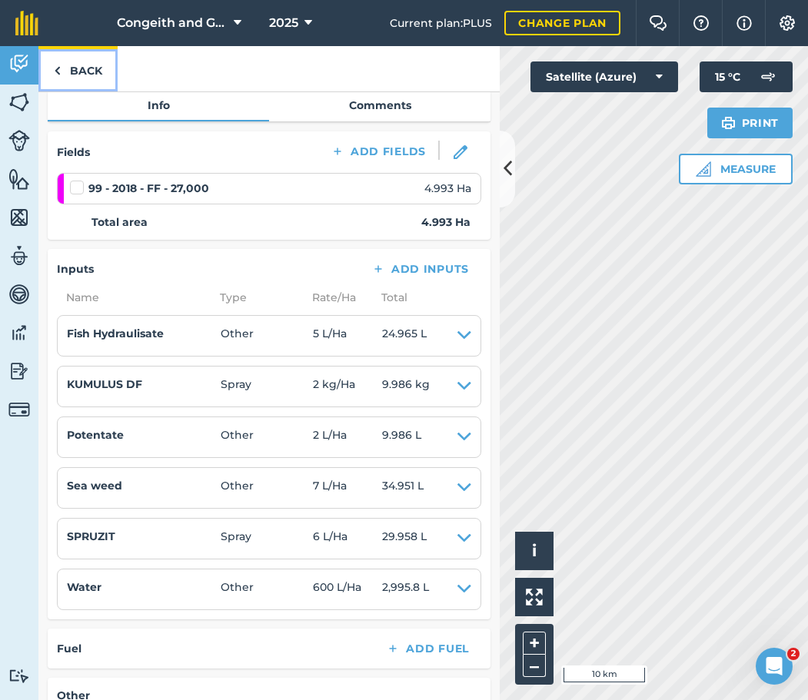
click at [94, 65] on link "Back" at bounding box center [77, 68] width 79 height 45
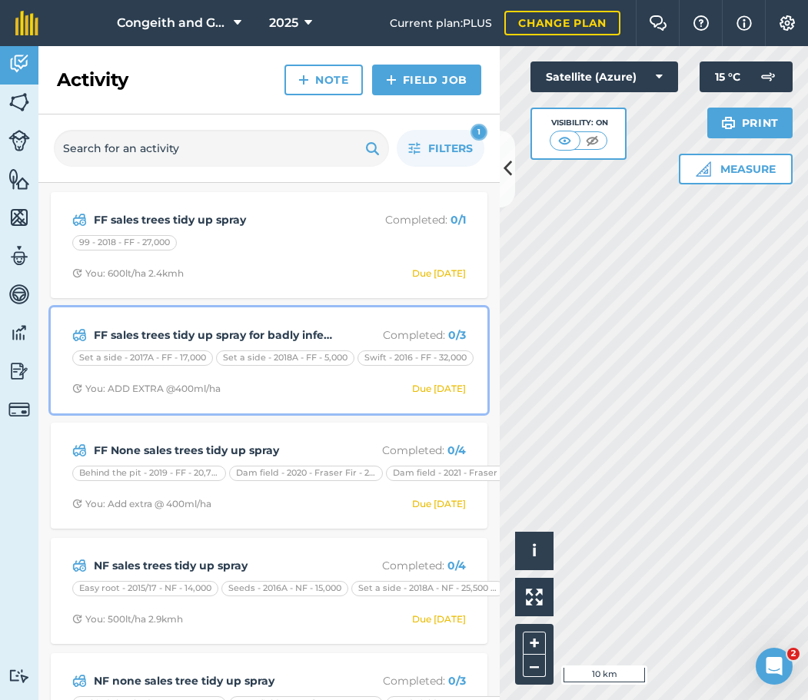
click at [201, 339] on strong "FF sales trees tidy up spray for badly infected trees" at bounding box center [216, 335] width 244 height 17
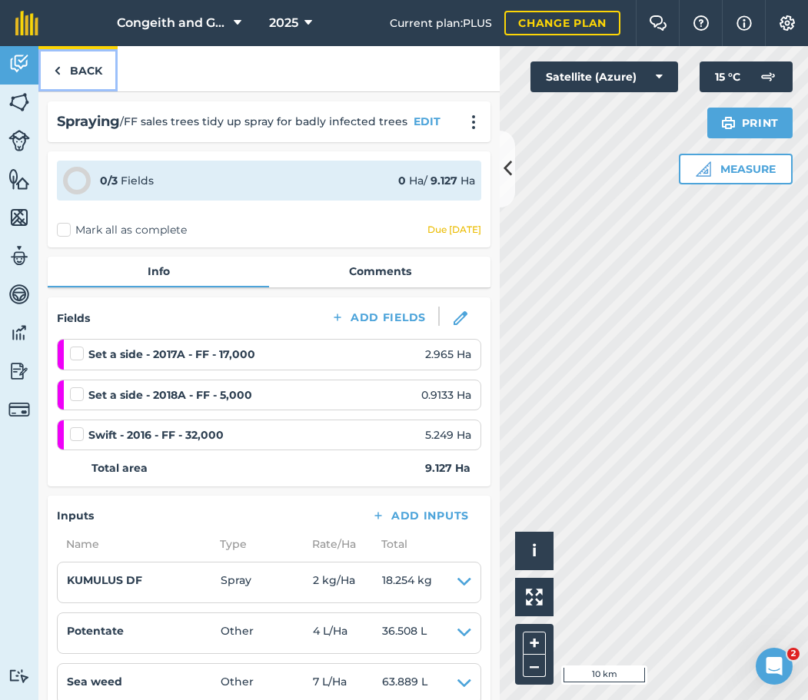
click at [86, 63] on link "Back" at bounding box center [77, 68] width 79 height 45
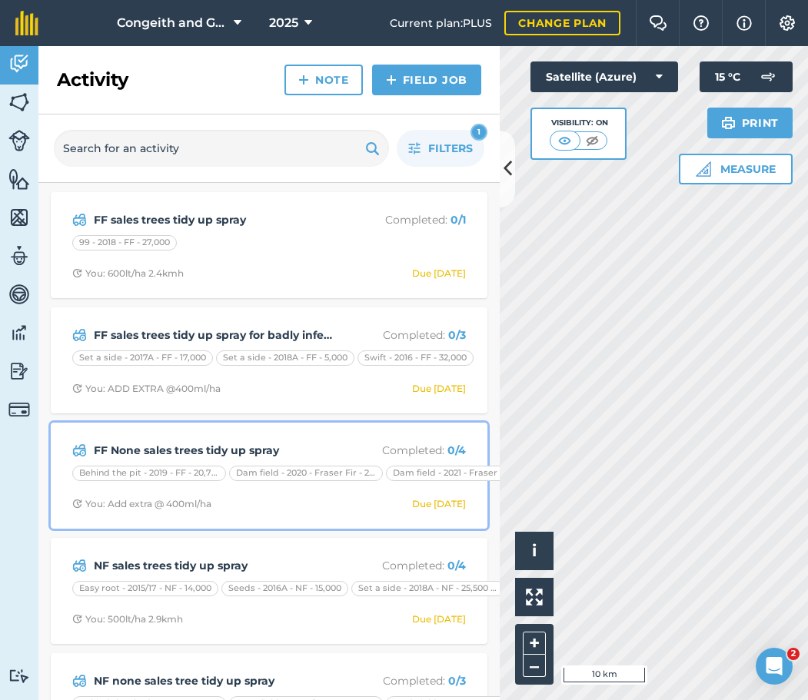
click at [224, 450] on strong "FF None sales trees tidy up spray" at bounding box center [216, 450] width 244 height 17
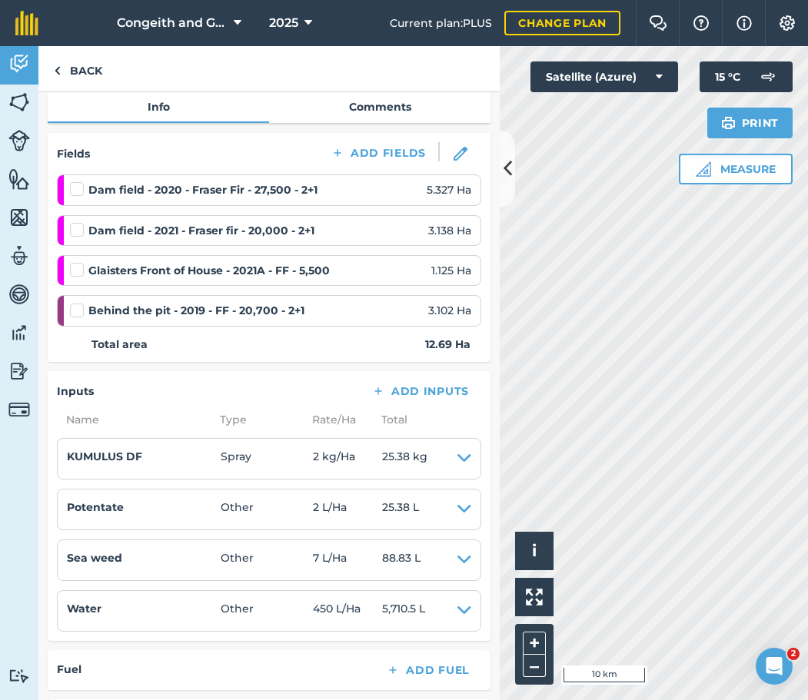
scroll to position [166, 0]
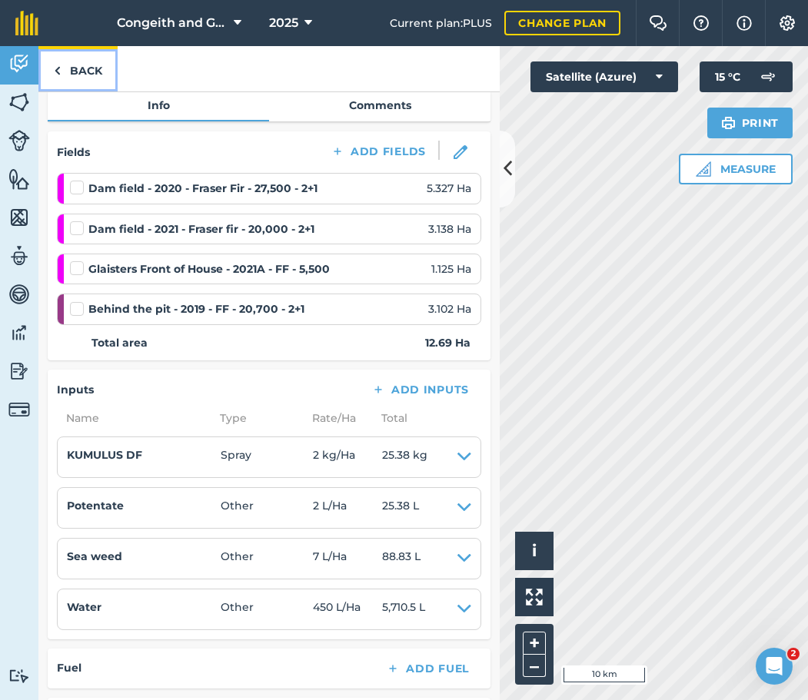
click at [73, 61] on link "Back" at bounding box center [77, 68] width 79 height 45
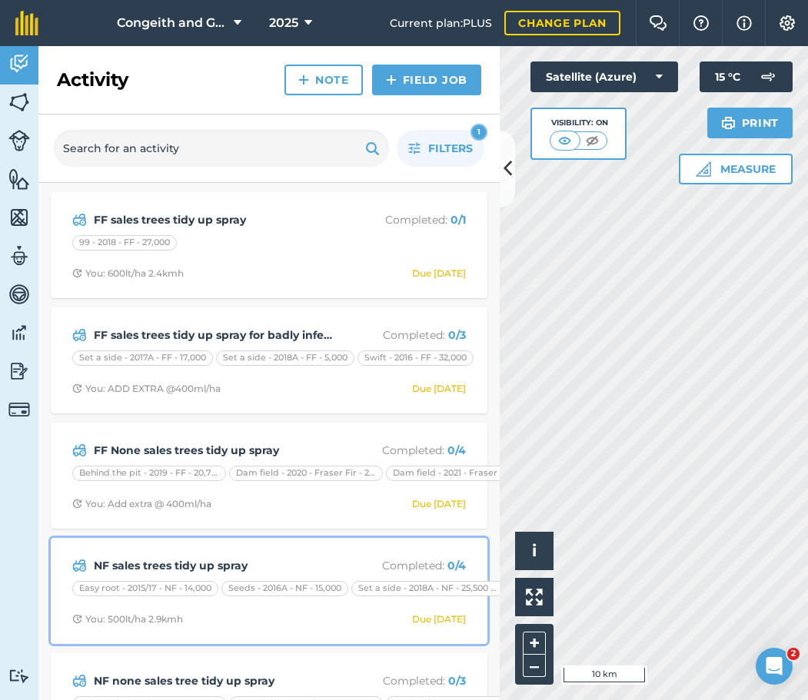
click at [195, 567] on strong "NF sales trees tidy up spray" at bounding box center [216, 565] width 244 height 17
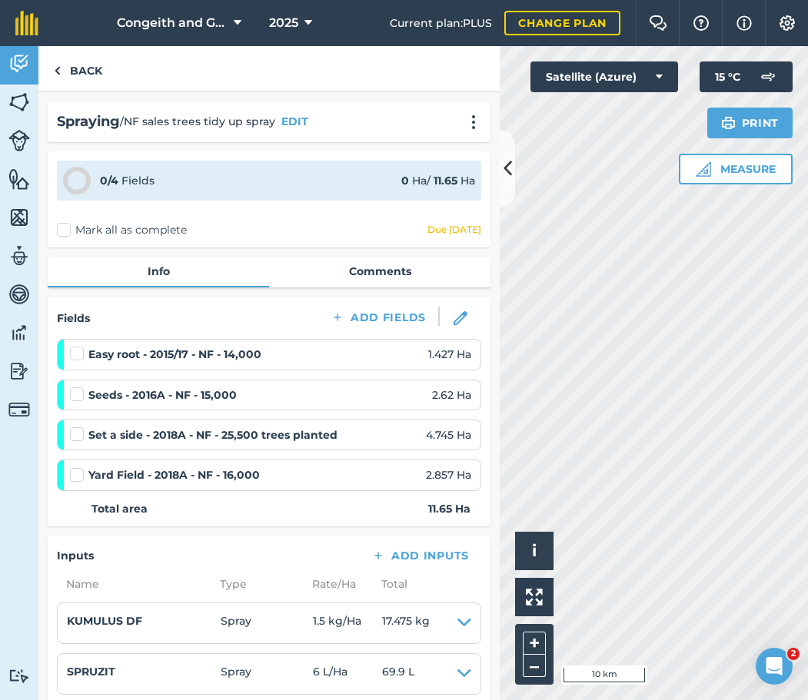
scroll to position [166, 0]
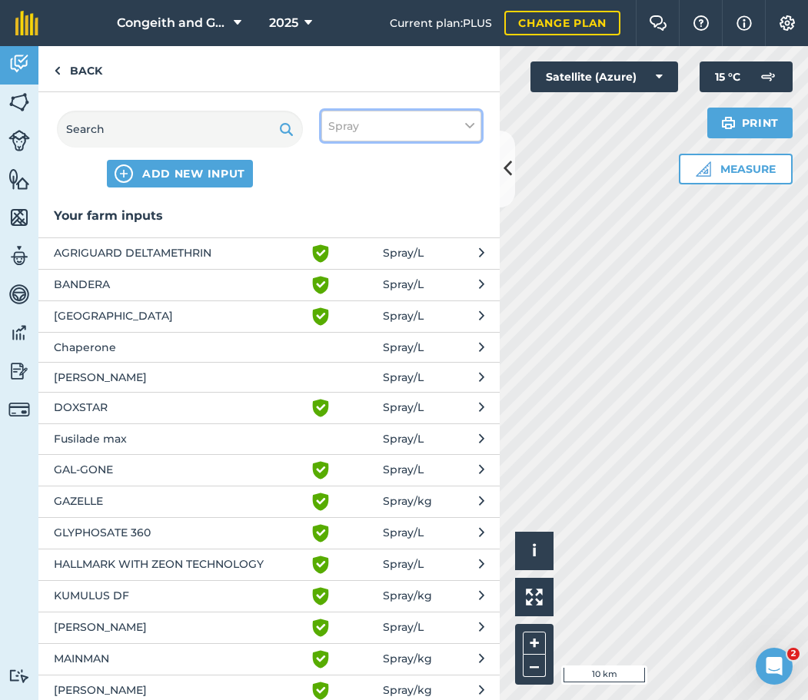
click at [375, 127] on button "Spray" at bounding box center [401, 126] width 160 height 31
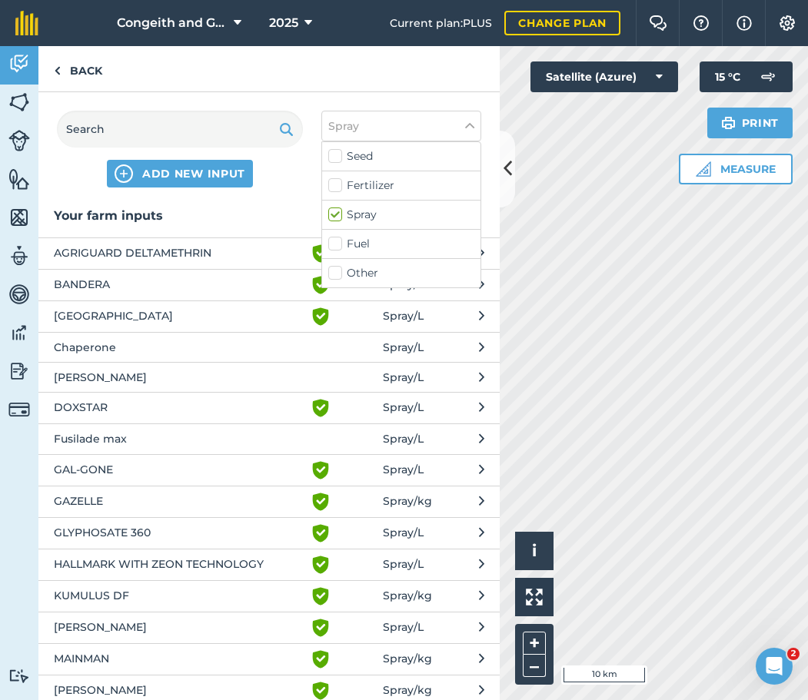
click at [337, 271] on label "Other" at bounding box center [401, 273] width 146 height 16
click at [337, 271] on input "Other" at bounding box center [333, 270] width 10 height 10
checkbox input "true"
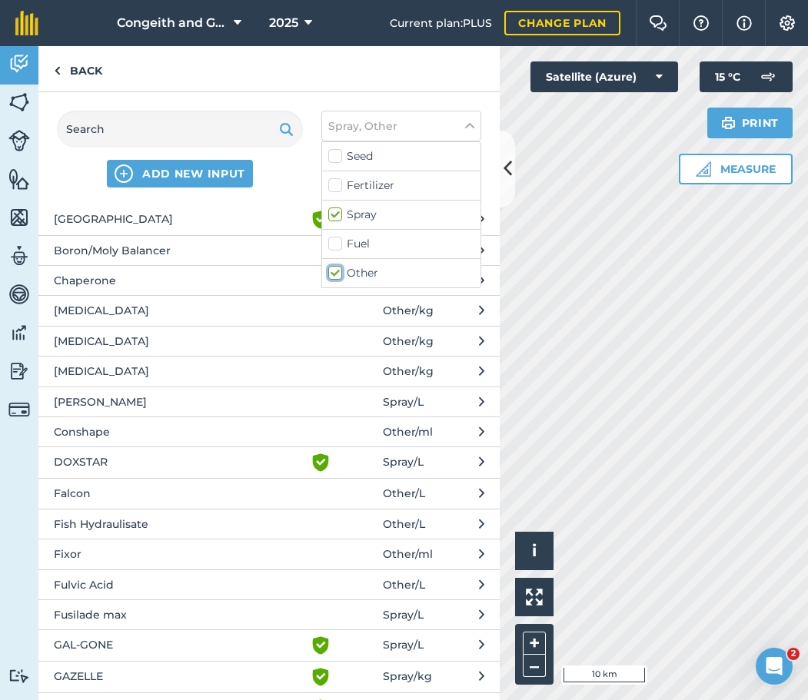
scroll to position [166, 0]
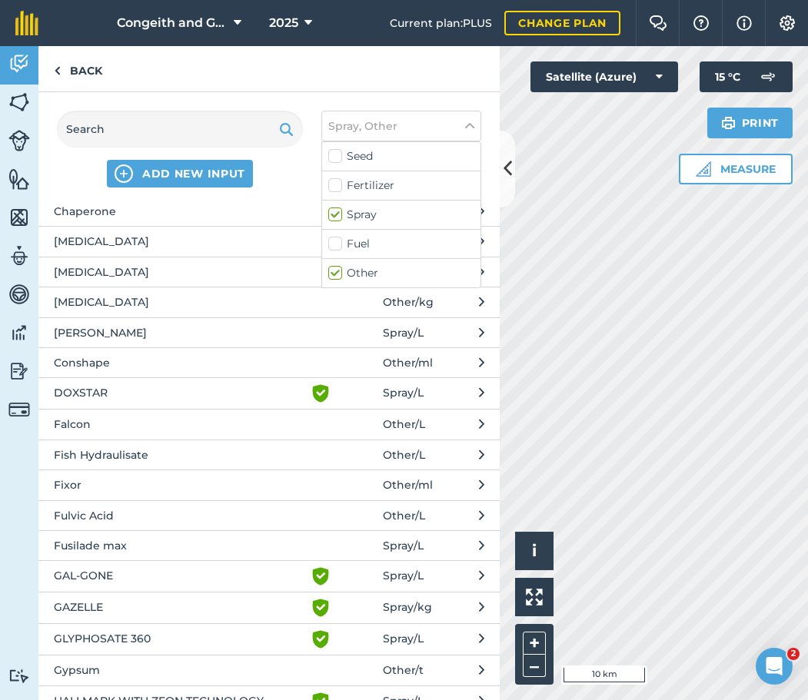
click at [139, 450] on span "Fish Hydraulisate" at bounding box center [179, 454] width 251 height 17
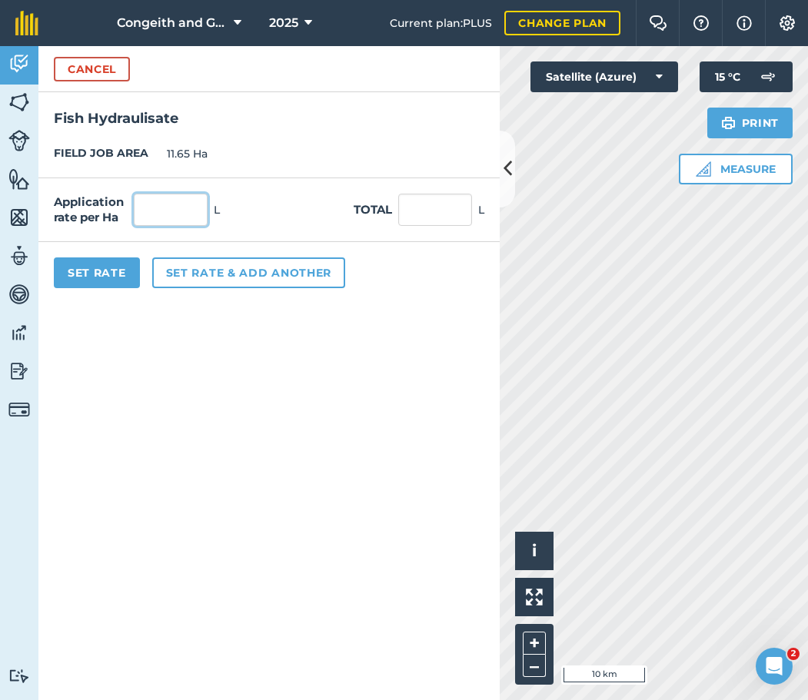
click at [169, 211] on input "text" at bounding box center [171, 210] width 74 height 32
type input "5"
type input "58.25"
click at [194, 273] on button "Set rate & add another" at bounding box center [248, 272] width 193 height 31
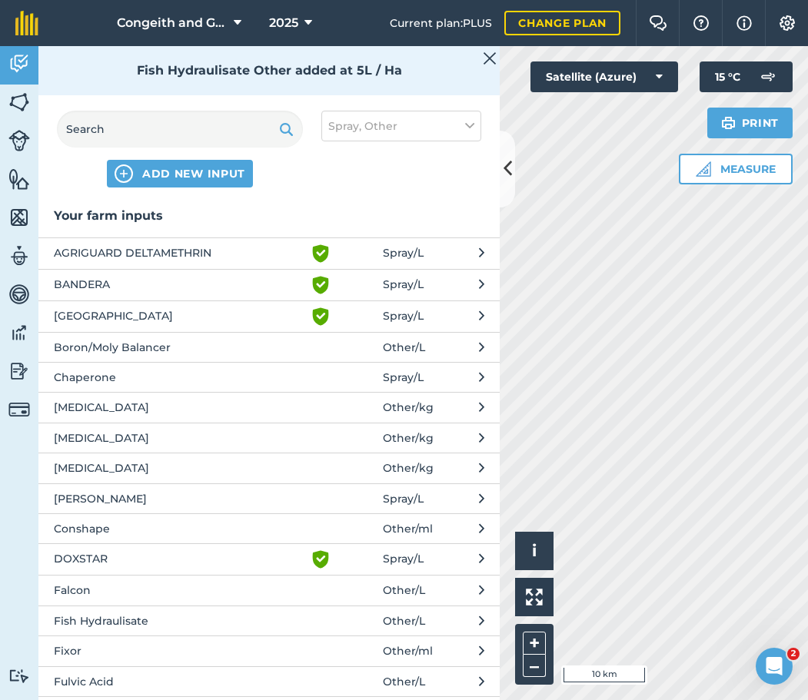
click at [484, 61] on img at bounding box center [490, 58] width 14 height 18
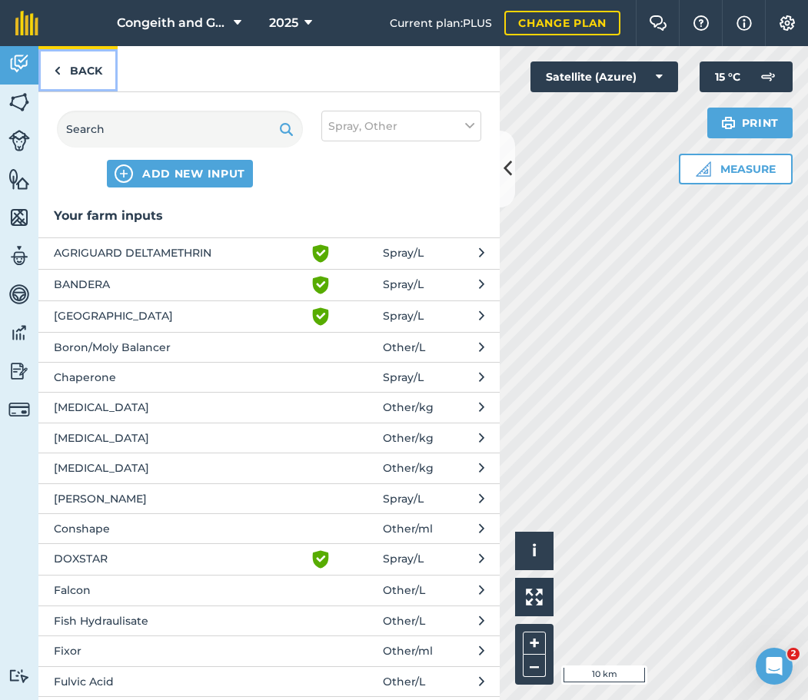
drag, startPoint x: 94, startPoint y: 74, endPoint x: 109, endPoint y: 146, distance: 73.9
click at [93, 74] on link "Back" at bounding box center [77, 68] width 79 height 45
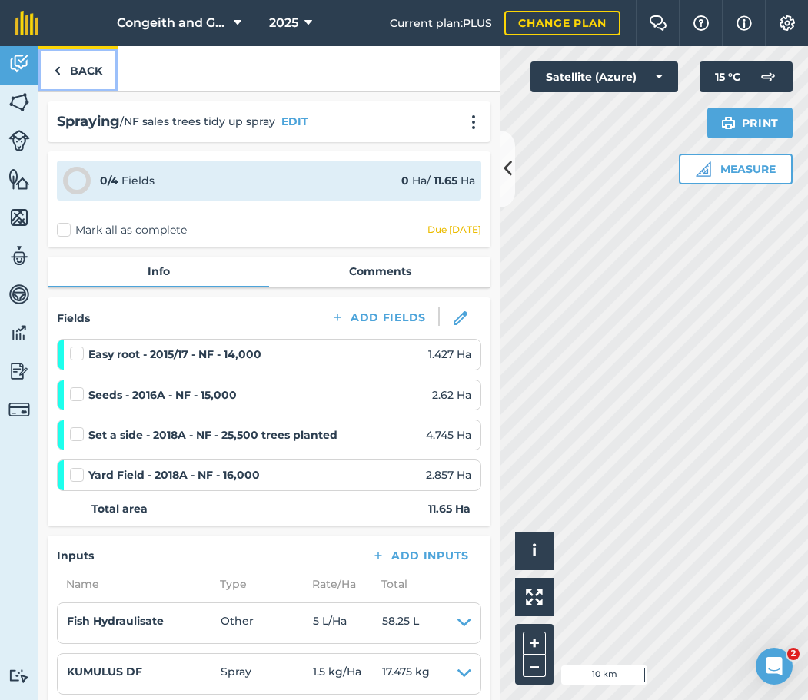
click at [76, 68] on link "Back" at bounding box center [77, 68] width 79 height 45
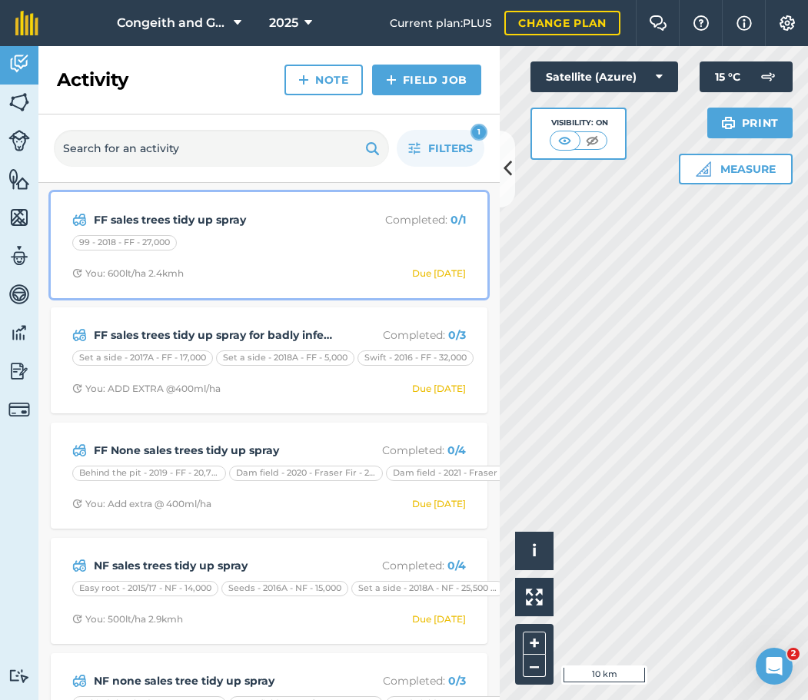
click at [237, 221] on strong "FF sales trees tidy up spray" at bounding box center [216, 219] width 244 height 17
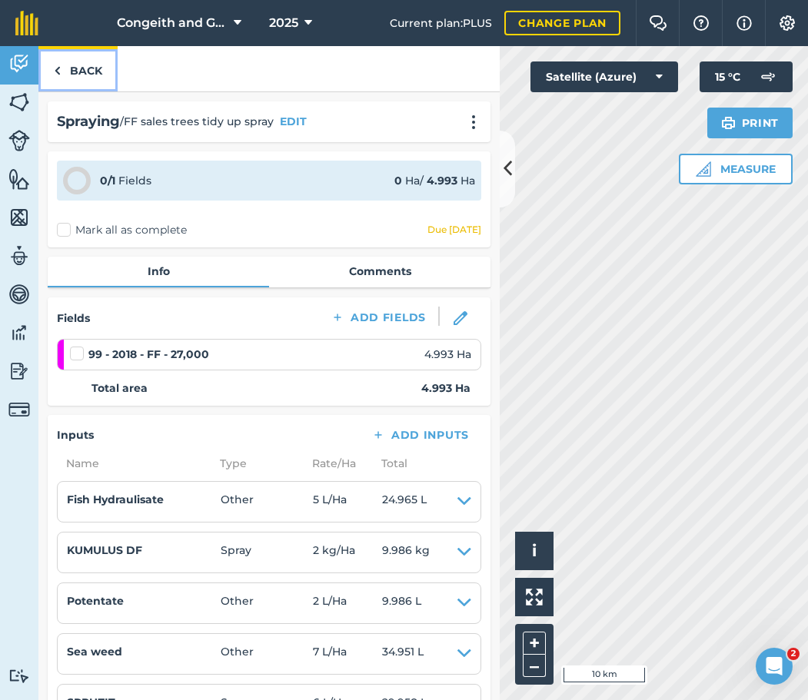
click at [81, 67] on link "Back" at bounding box center [77, 68] width 79 height 45
